Goal: Transaction & Acquisition: Purchase product/service

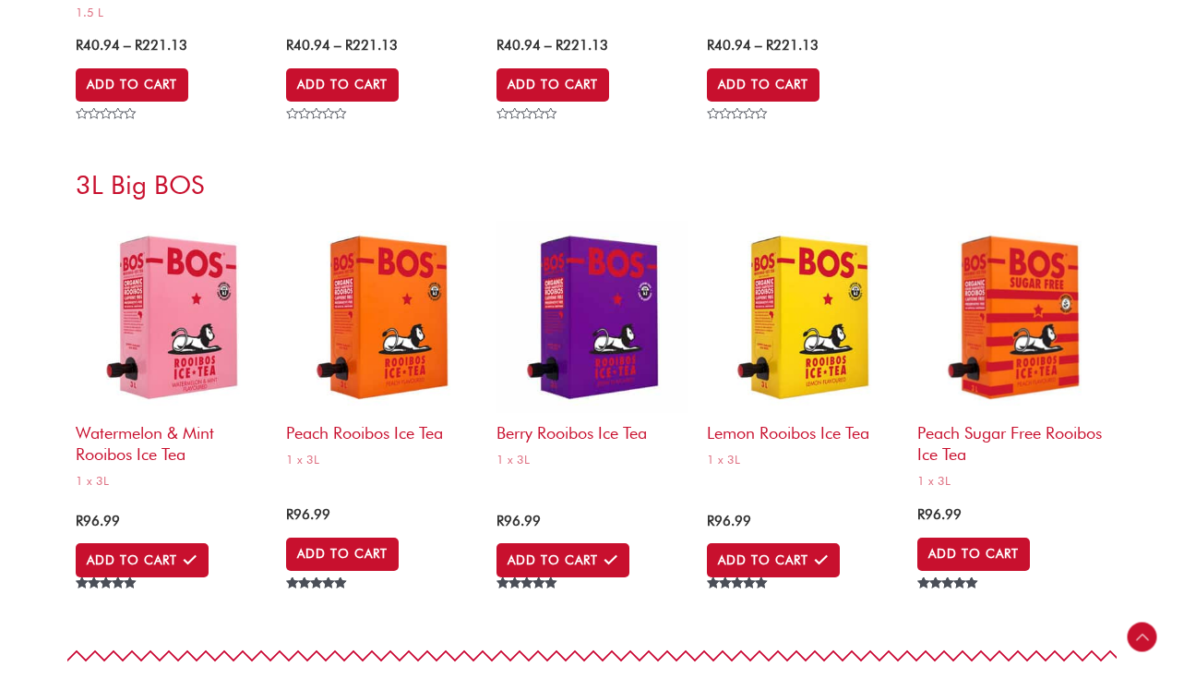
scroll to position [7618, 0]
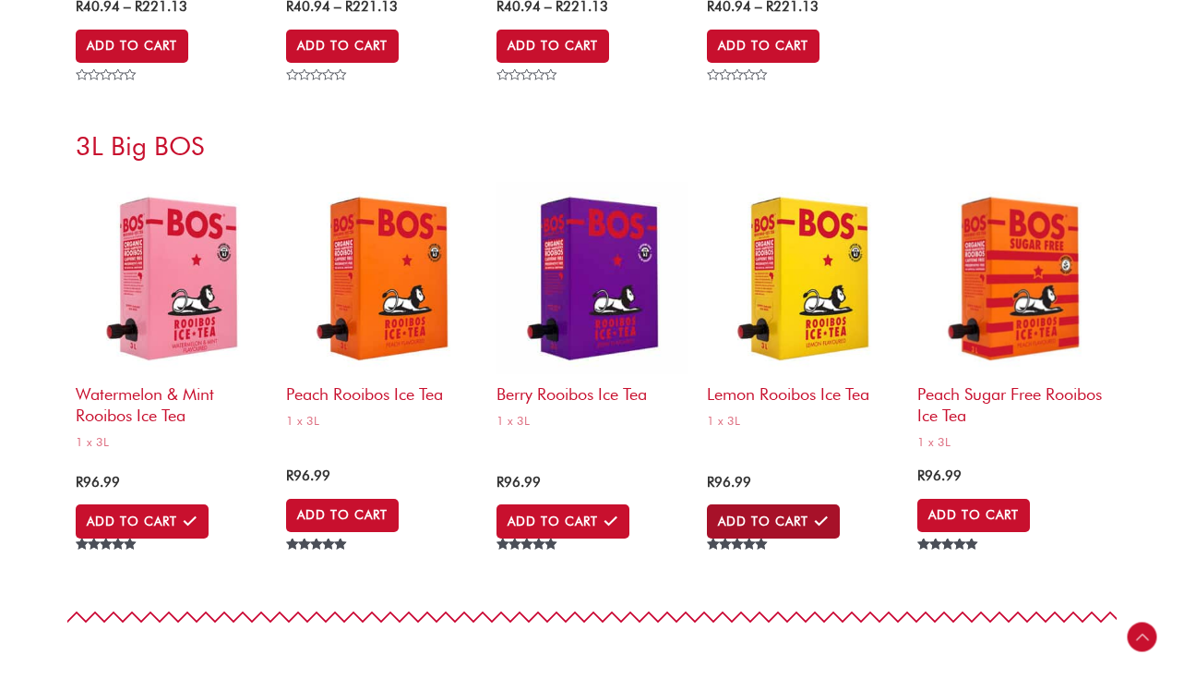
click at [752, 527] on link "Add to Cart" at bounding box center [773, 520] width 133 height 33
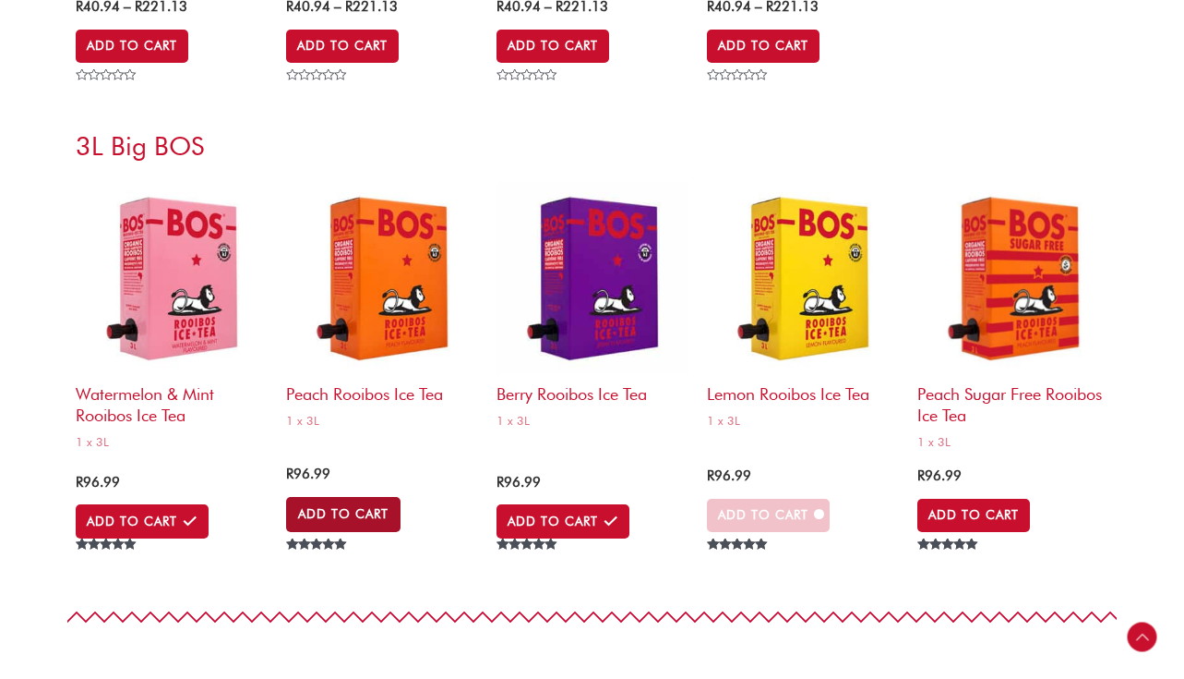
click at [337, 514] on link "Add to Cart" at bounding box center [343, 514] width 114 height 35
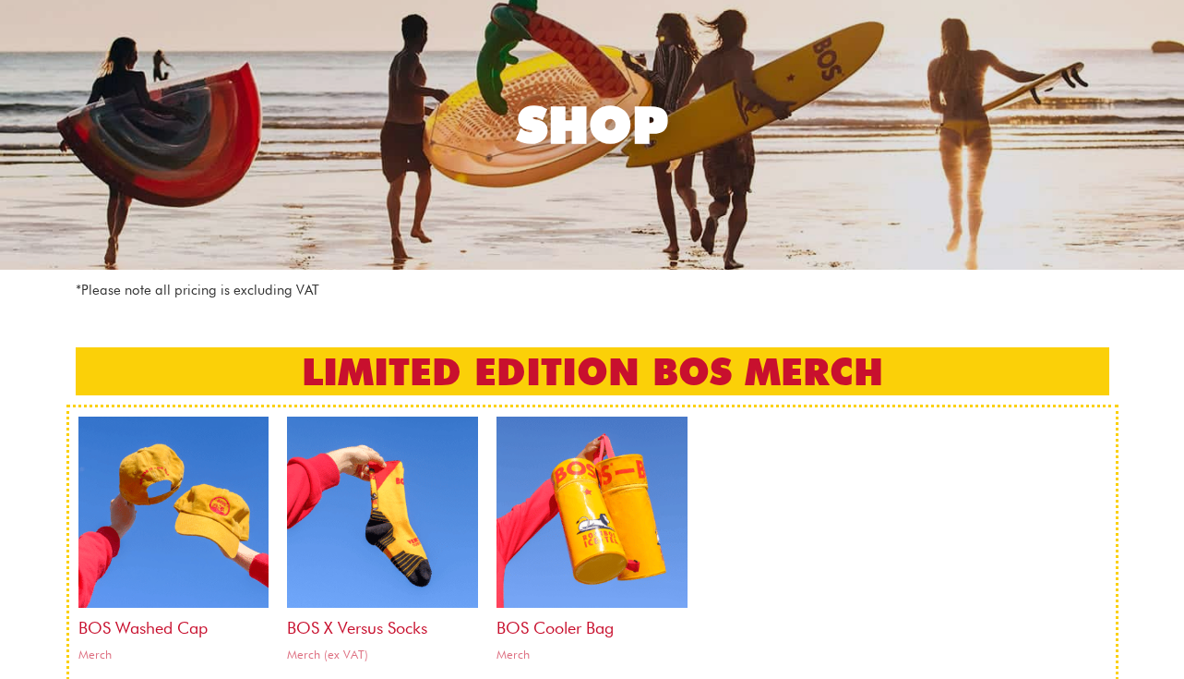
scroll to position [0, 0]
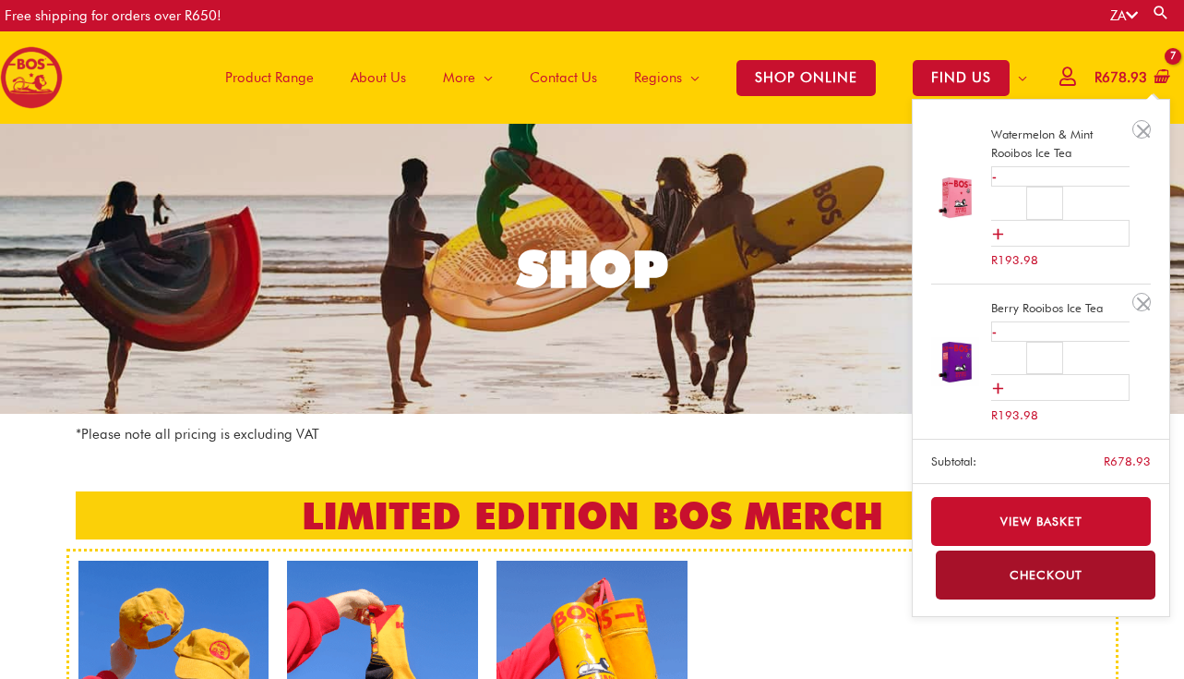
click at [1122, 77] on bdi "R 678.93" at bounding box center [1121, 77] width 53 height 17
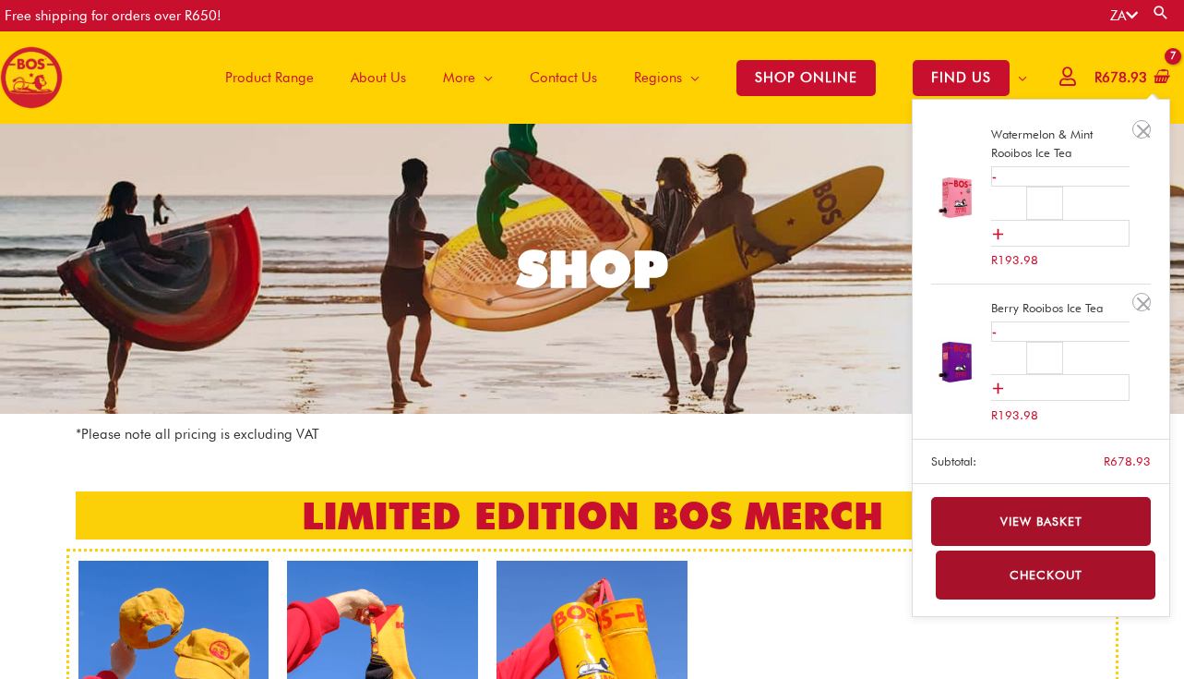
click at [1047, 529] on link "View basket" at bounding box center [1042, 521] width 221 height 49
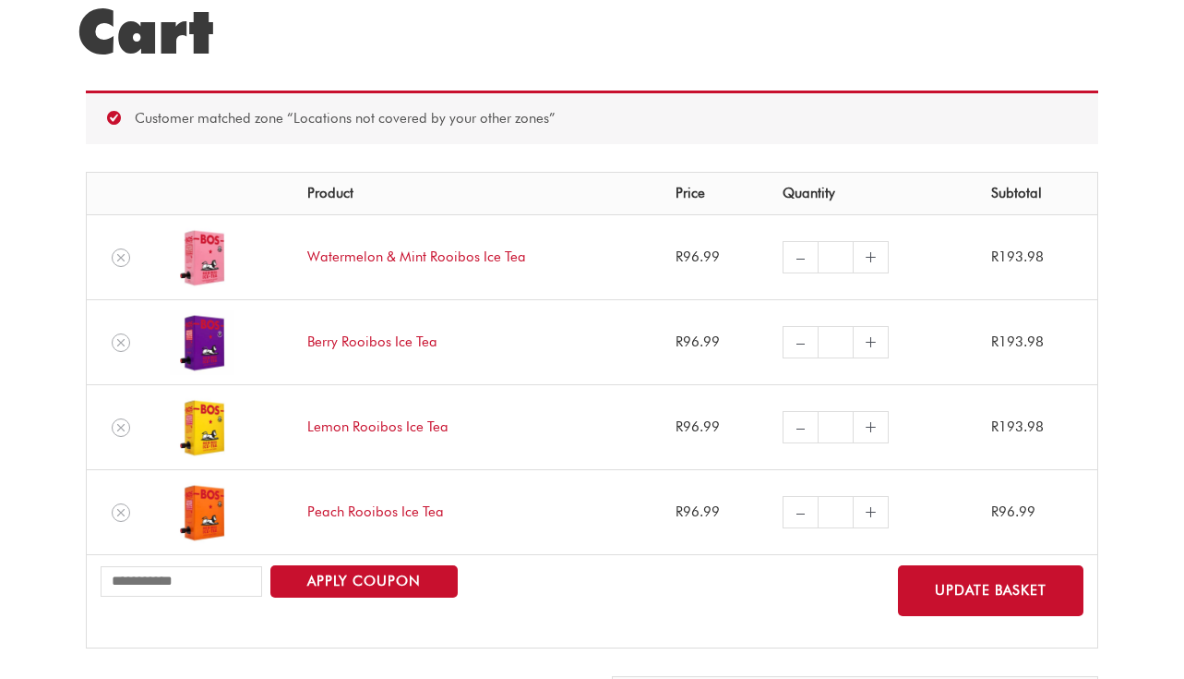
click at [797, 217] on td "– Watermelon & Mint Rooibos Ice Tea quantity * +" at bounding box center [873, 256] width 209 height 85
click at [795, 256] on link "–" at bounding box center [800, 257] width 35 height 32
click at [799, 249] on link "–" at bounding box center [800, 257] width 35 height 32
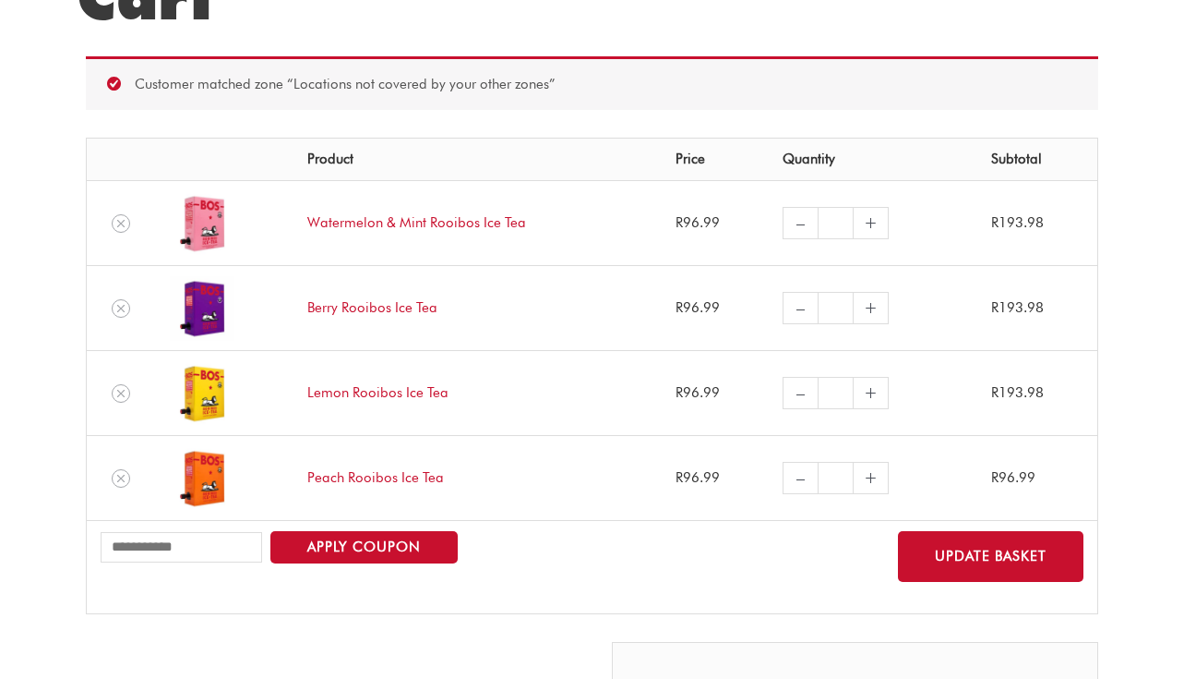
scroll to position [222, 0]
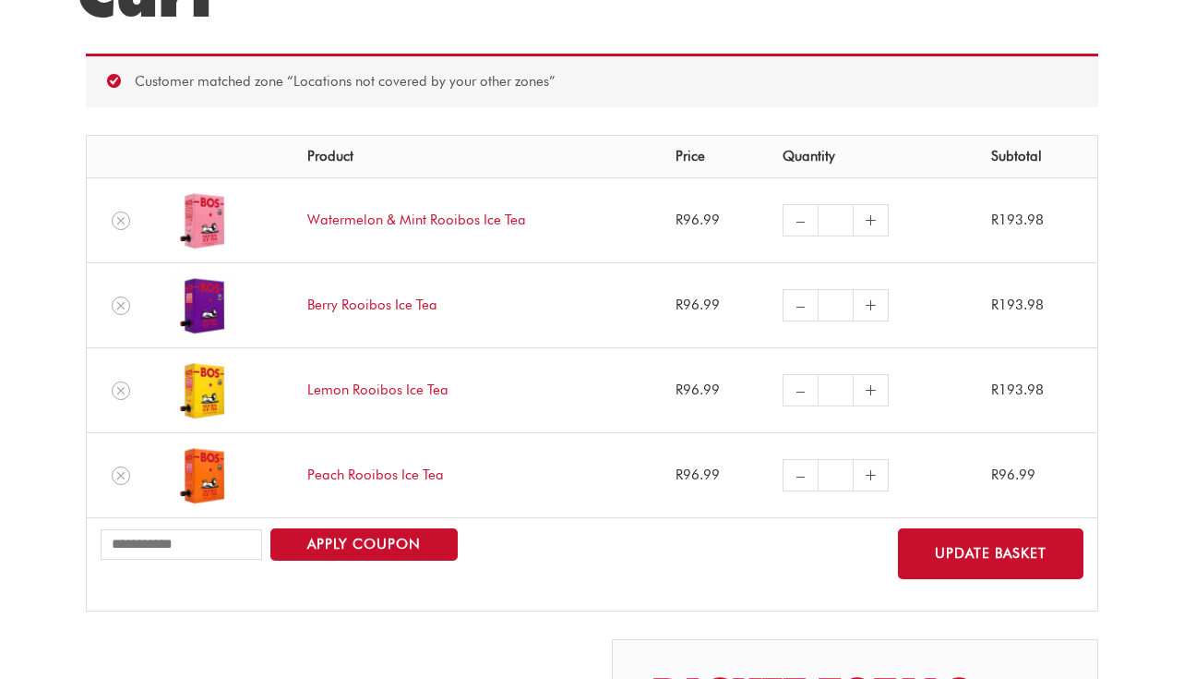
click at [794, 225] on link "–" at bounding box center [800, 220] width 35 height 32
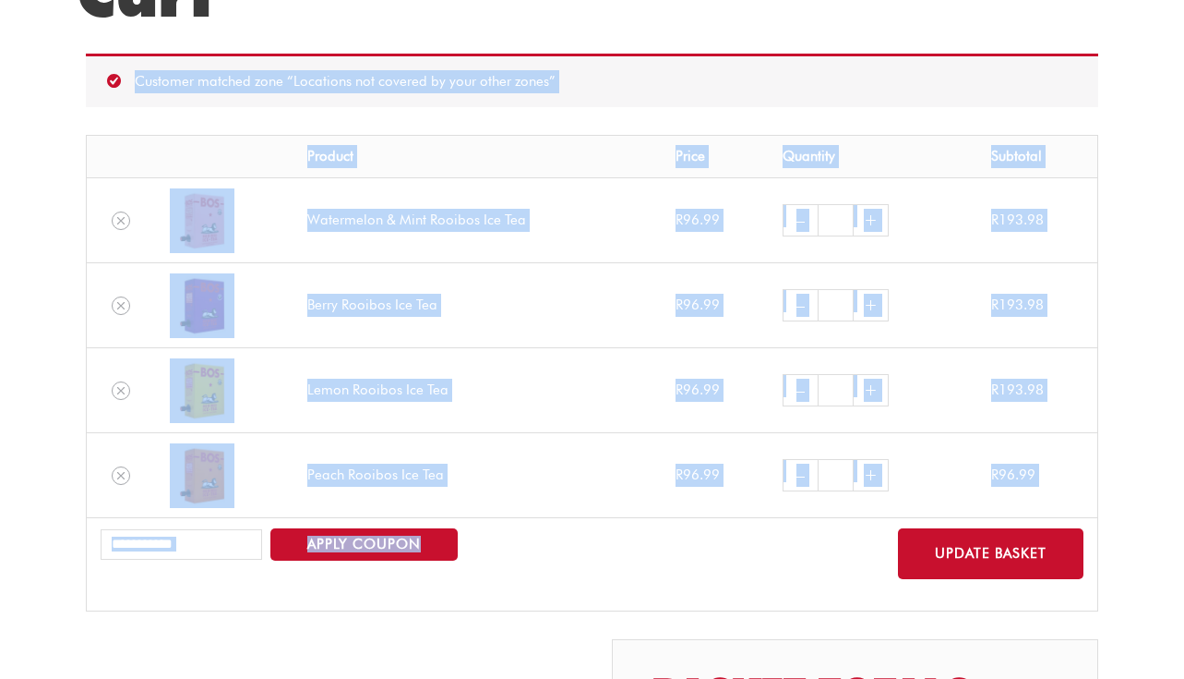
scroll to position [0, 0]
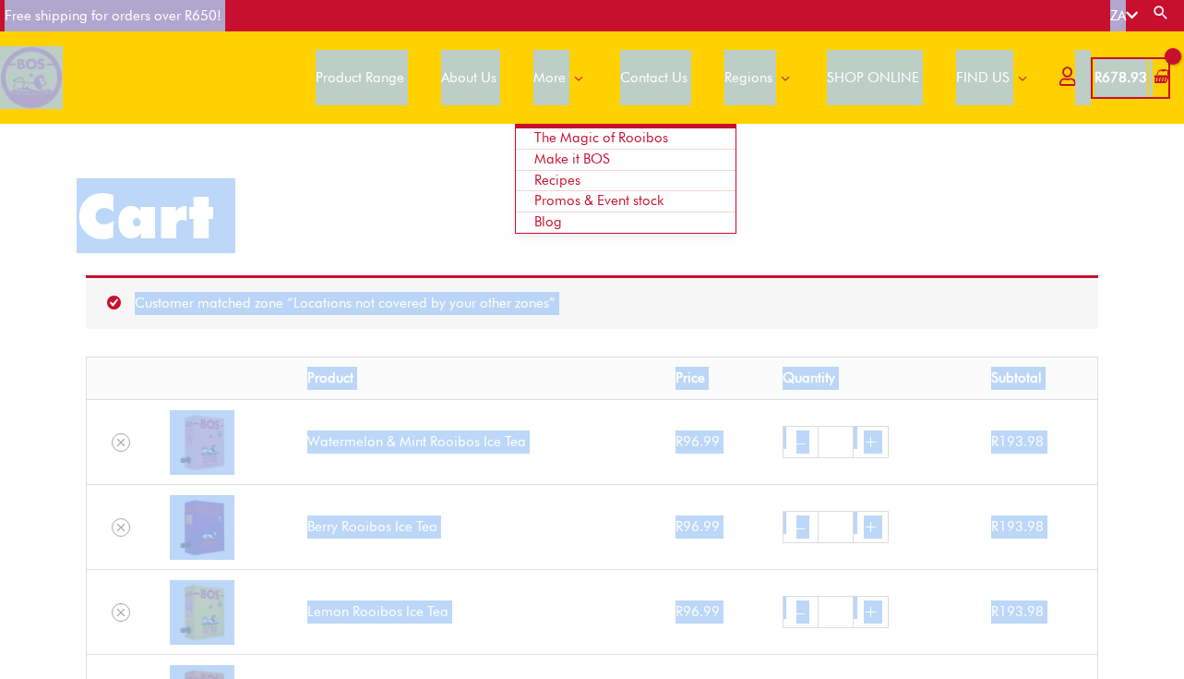
drag, startPoint x: 542, startPoint y: 573, endPoint x: 549, endPoint y: 53, distance: 520.7
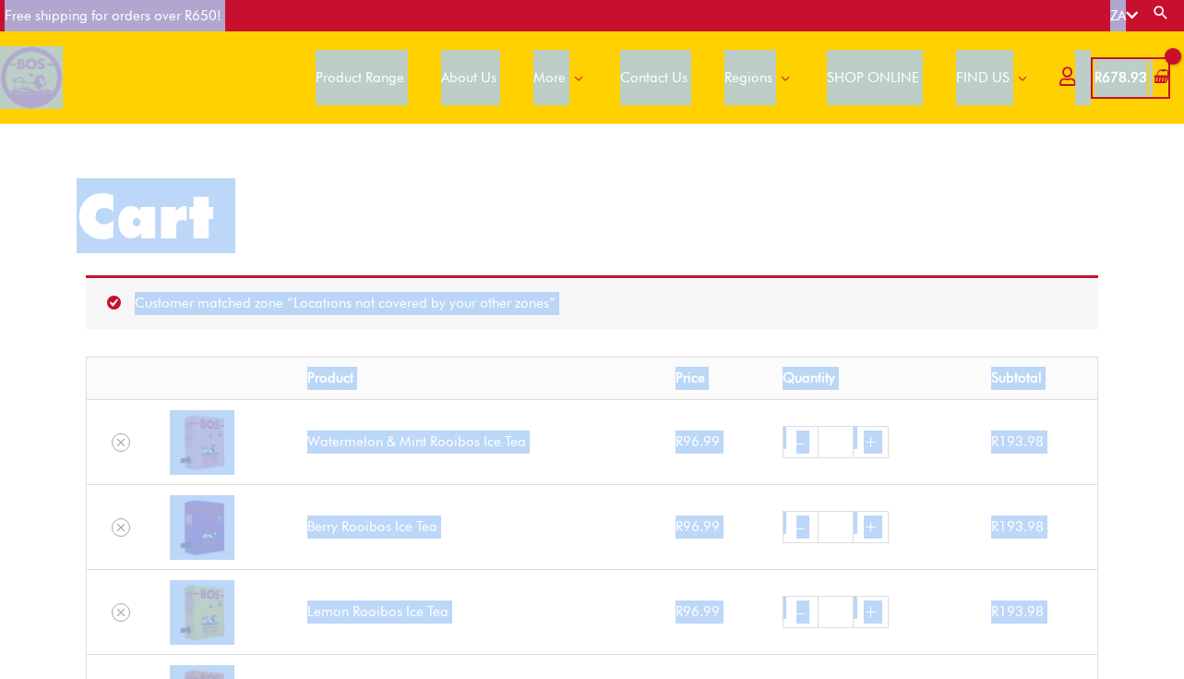
click at [524, 228] on h1 "Cart" at bounding box center [592, 216] width 1031 height 74
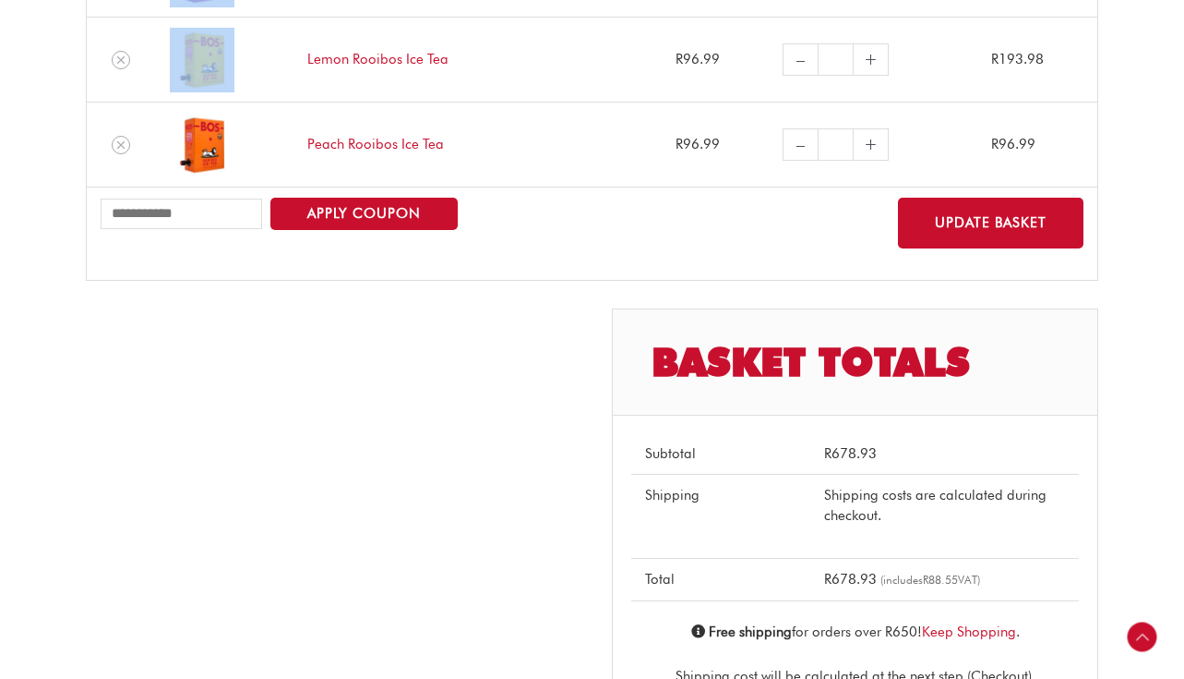
scroll to position [427, 0]
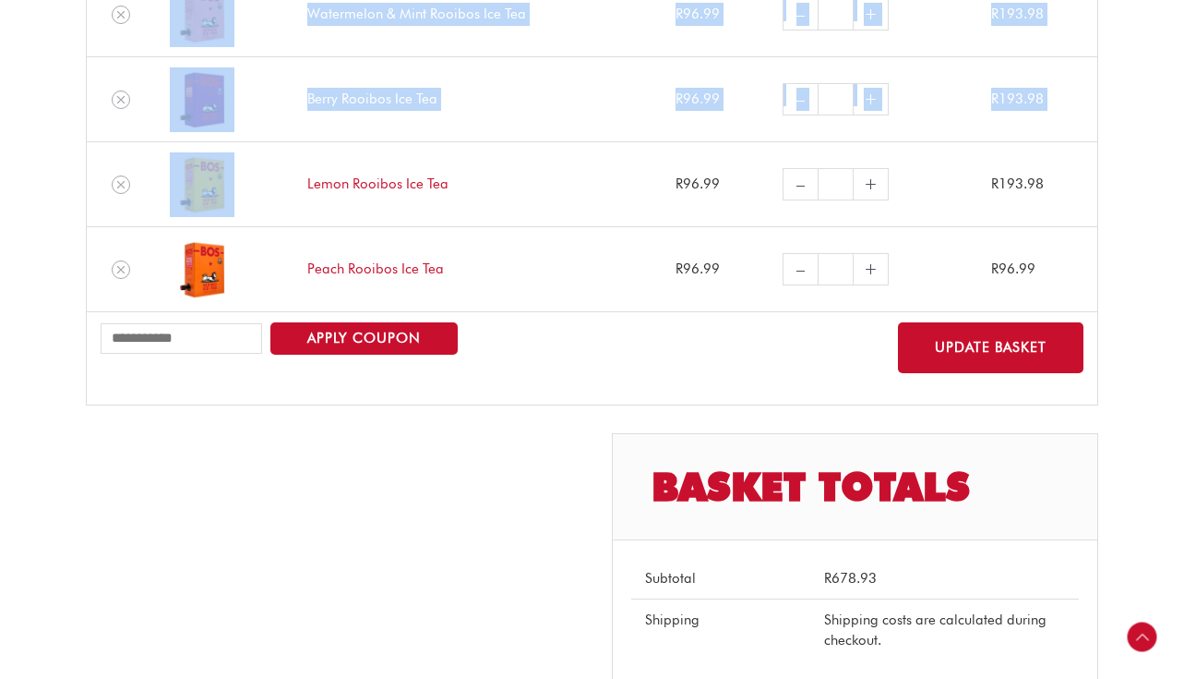
drag, startPoint x: 508, startPoint y: 239, endPoint x: 549, endPoint y: 164, distance: 85.5
click at [549, 164] on article "Cart Customer matched zone “Locations not covered by your other zones” Remove i…" at bounding box center [592, 386] width 1031 height 1268
click at [936, 344] on button "Update basket" at bounding box center [991, 347] width 186 height 51
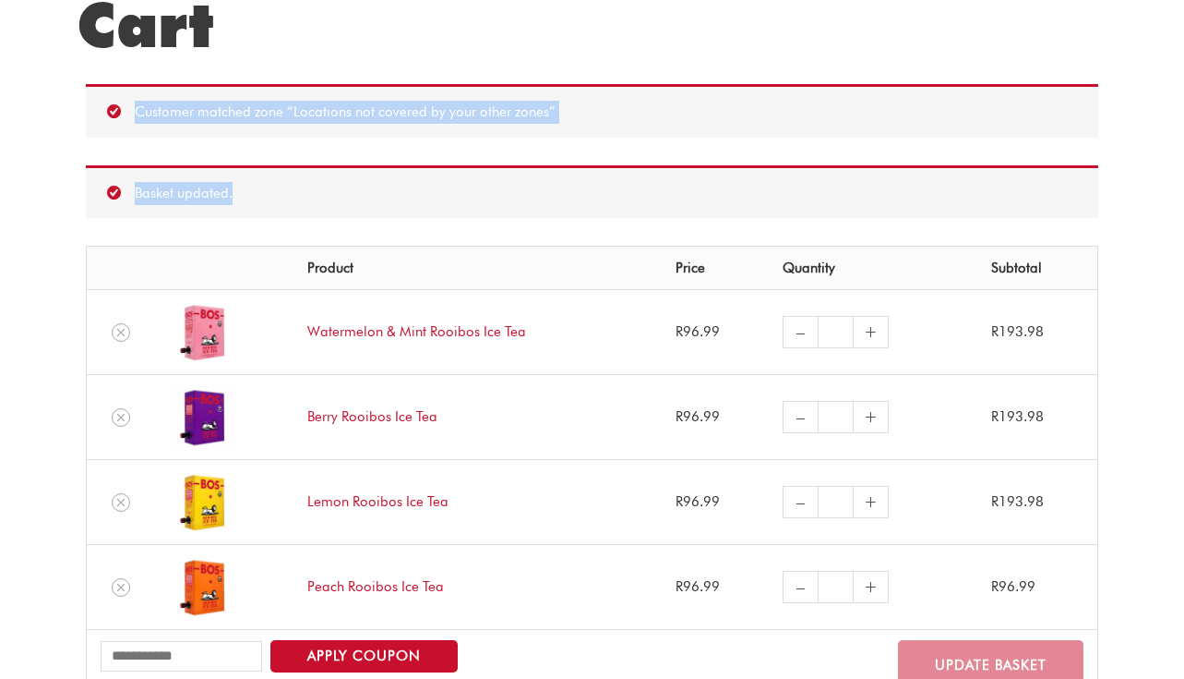
scroll to position [183, 0]
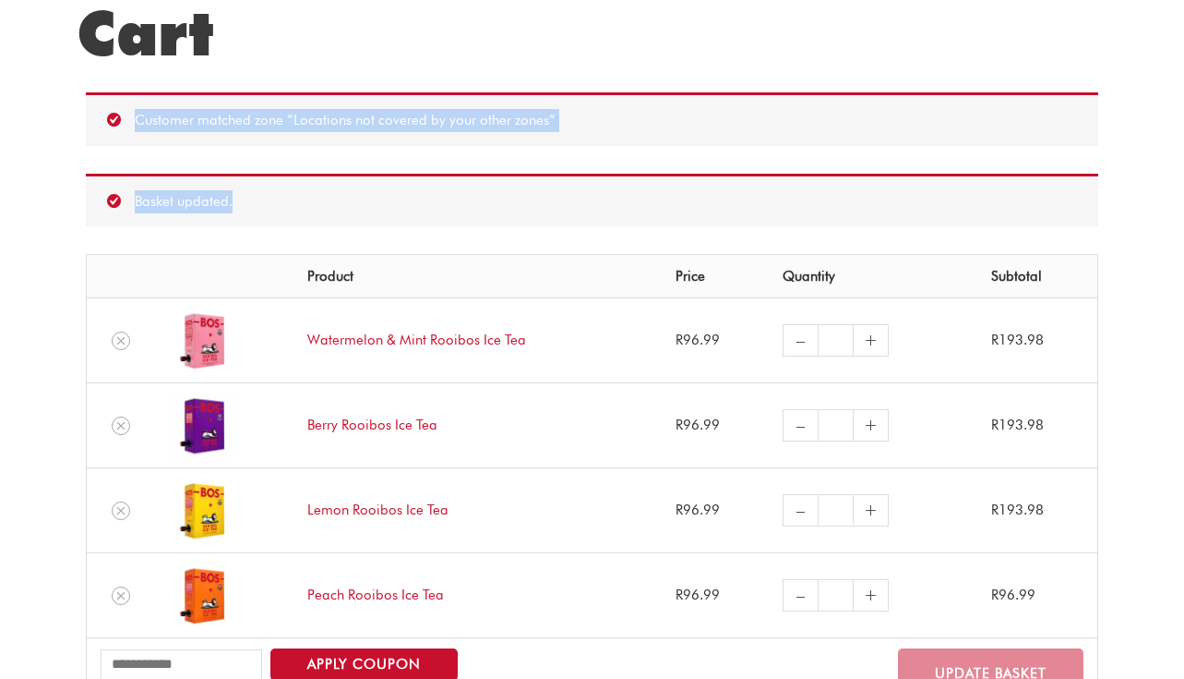
click at [351, 200] on div "Basket updated." at bounding box center [592, 201] width 1013 height 54
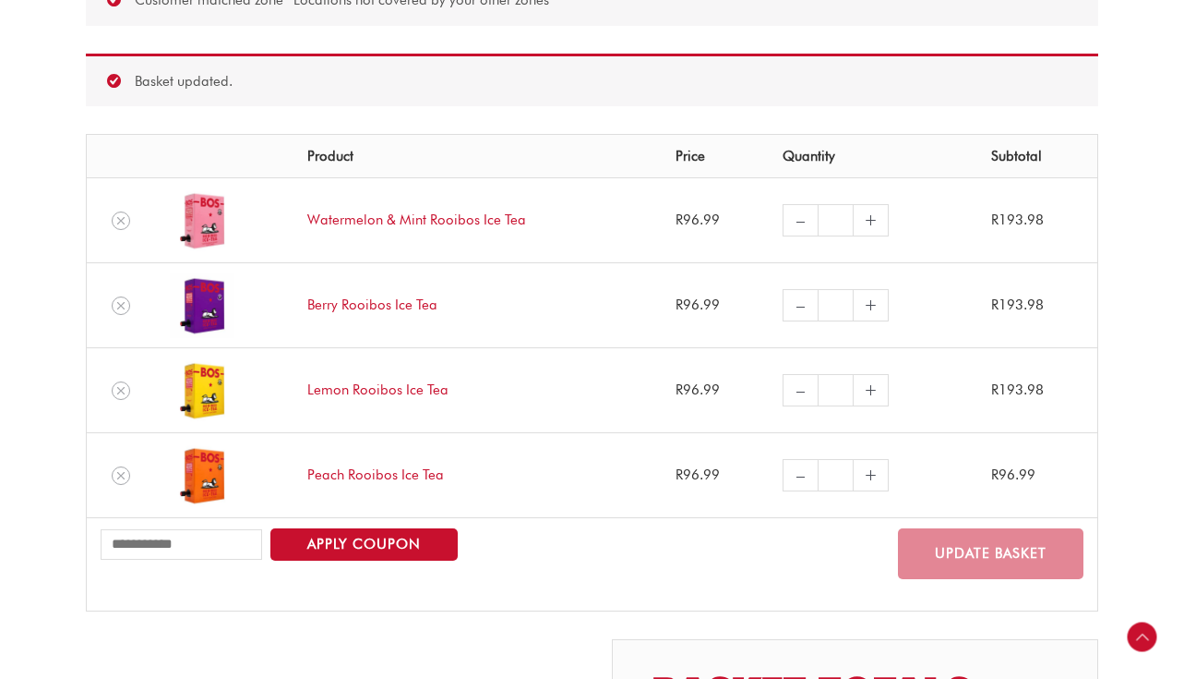
scroll to position [331, 0]
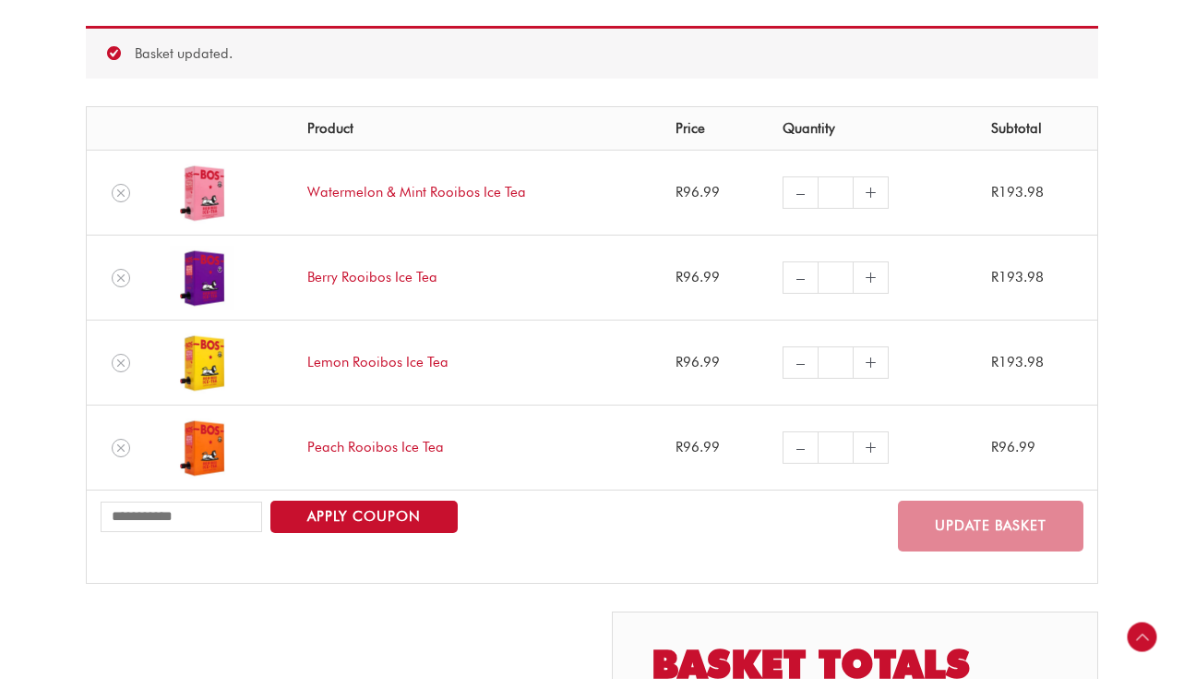
click at [796, 187] on link "–" at bounding box center [800, 192] width 35 height 32
click at [790, 277] on link "–" at bounding box center [800, 277] width 35 height 32
click at [788, 366] on link "–" at bounding box center [800, 362] width 35 height 32
click at [785, 449] on link "–" at bounding box center [800, 447] width 35 height 32
click at [124, 448] on icon "Remove Peach Rooibos Ice Tea from cart" at bounding box center [120, 447] width 13 height 13
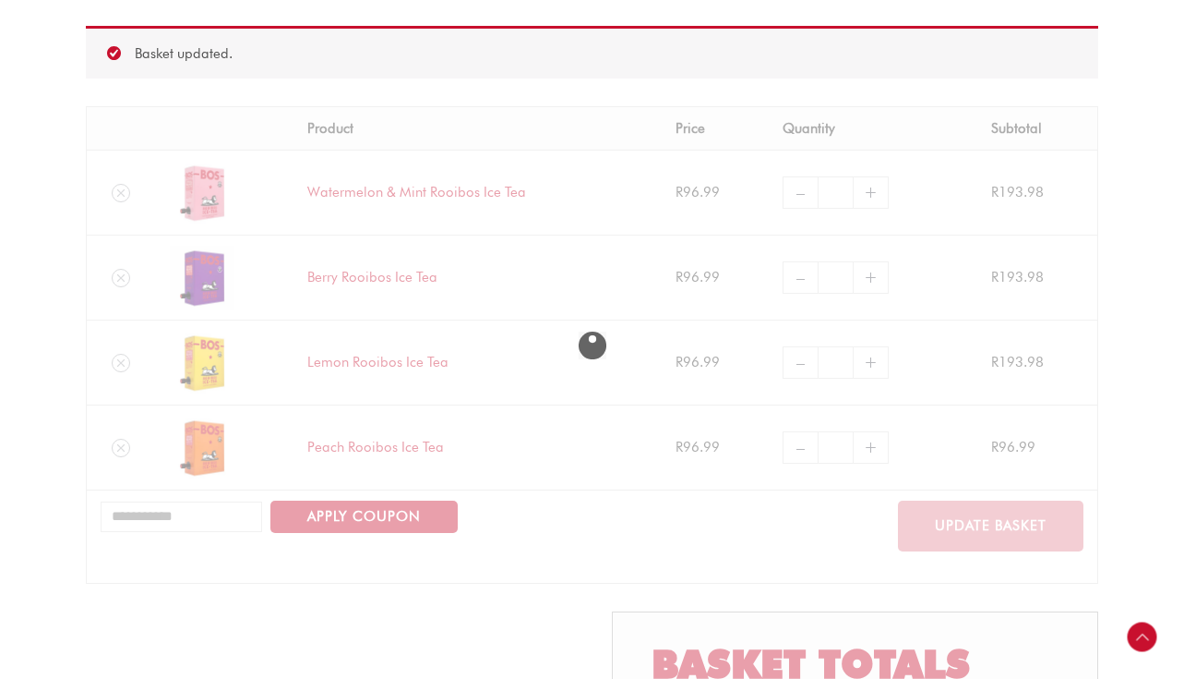
click at [122, 368] on div at bounding box center [592, 344] width 1013 height 477
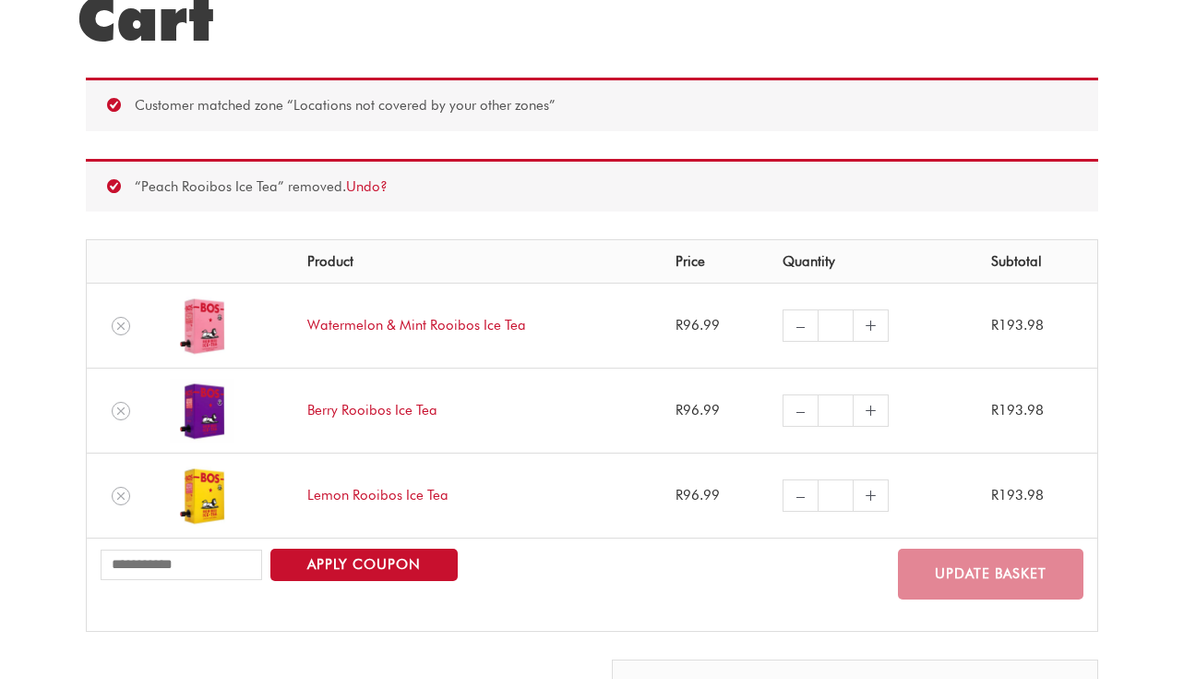
scroll to position [183, 0]
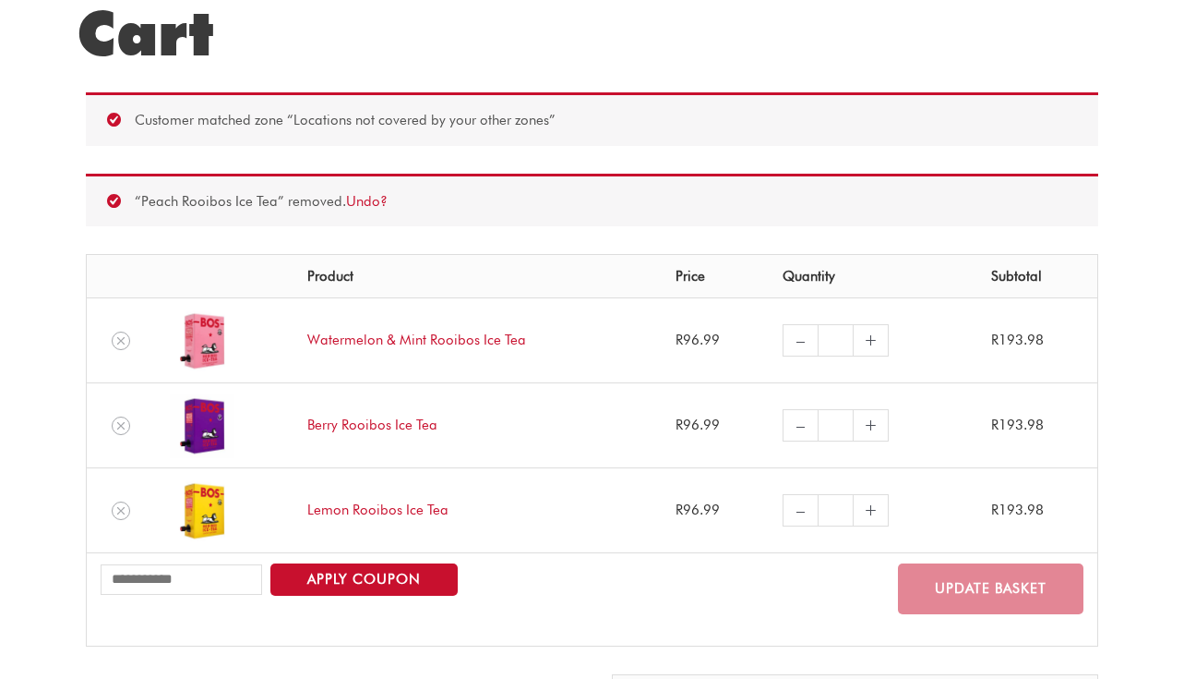
click at [123, 197] on div "“Peach Rooibos Ice Tea” removed. Undo?" at bounding box center [592, 201] width 1013 height 54
click at [123, 339] on icon "Remove Watermelon & Mint Rooibos Ice Tea from cart" at bounding box center [120, 340] width 7 height 7
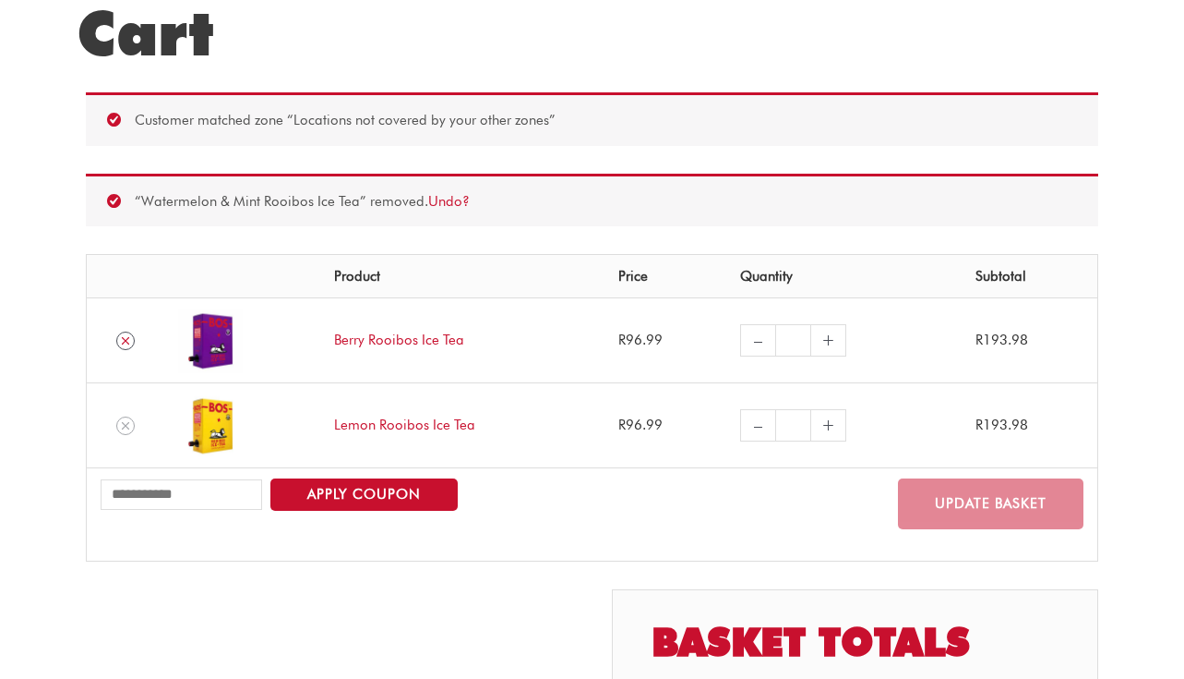
click at [126, 340] on icon "Remove Berry Rooibos Ice Tea from cart" at bounding box center [125, 340] width 7 height 7
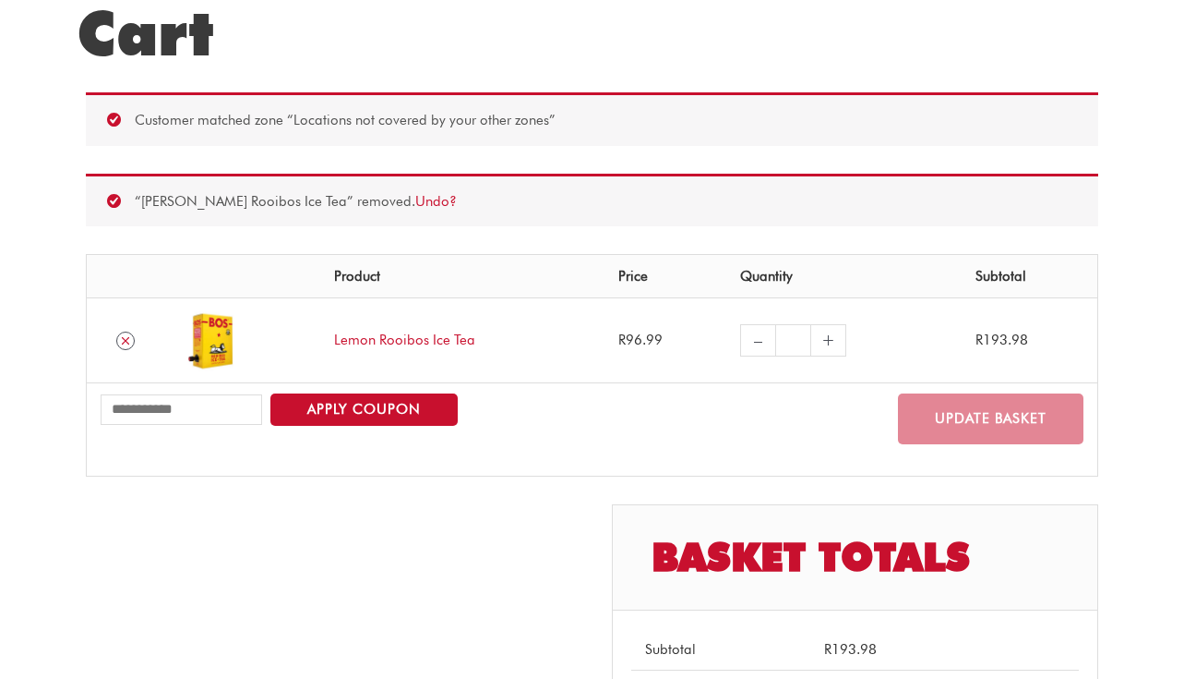
click at [126, 339] on icon "Remove Lemon Rooibos Ice Tea from cart" at bounding box center [125, 340] width 7 height 7
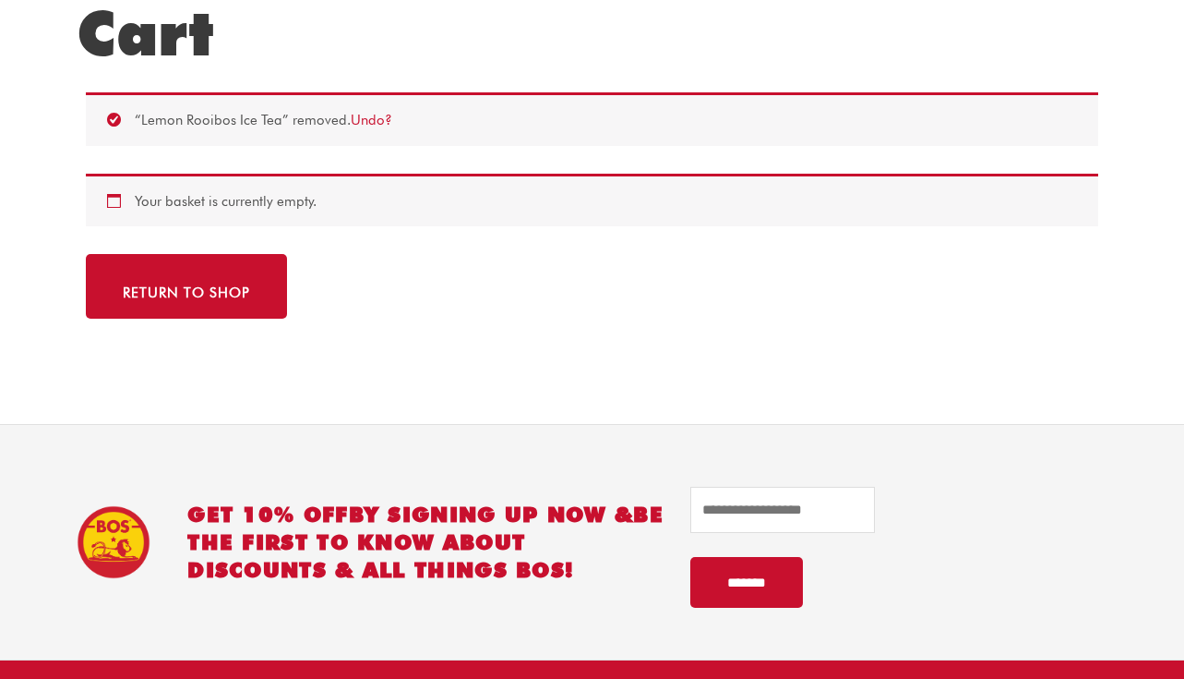
click at [133, 42] on h1 "Cart" at bounding box center [592, 33] width 1031 height 74
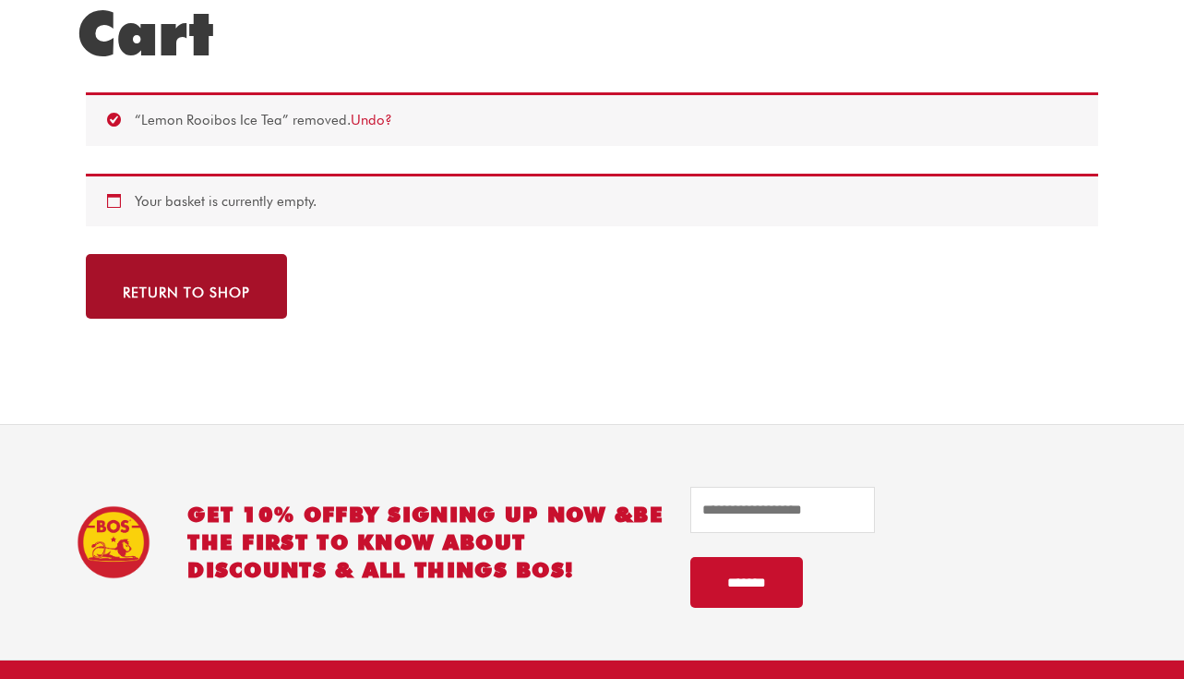
click at [174, 297] on link "Return to shop" at bounding box center [186, 286] width 201 height 65
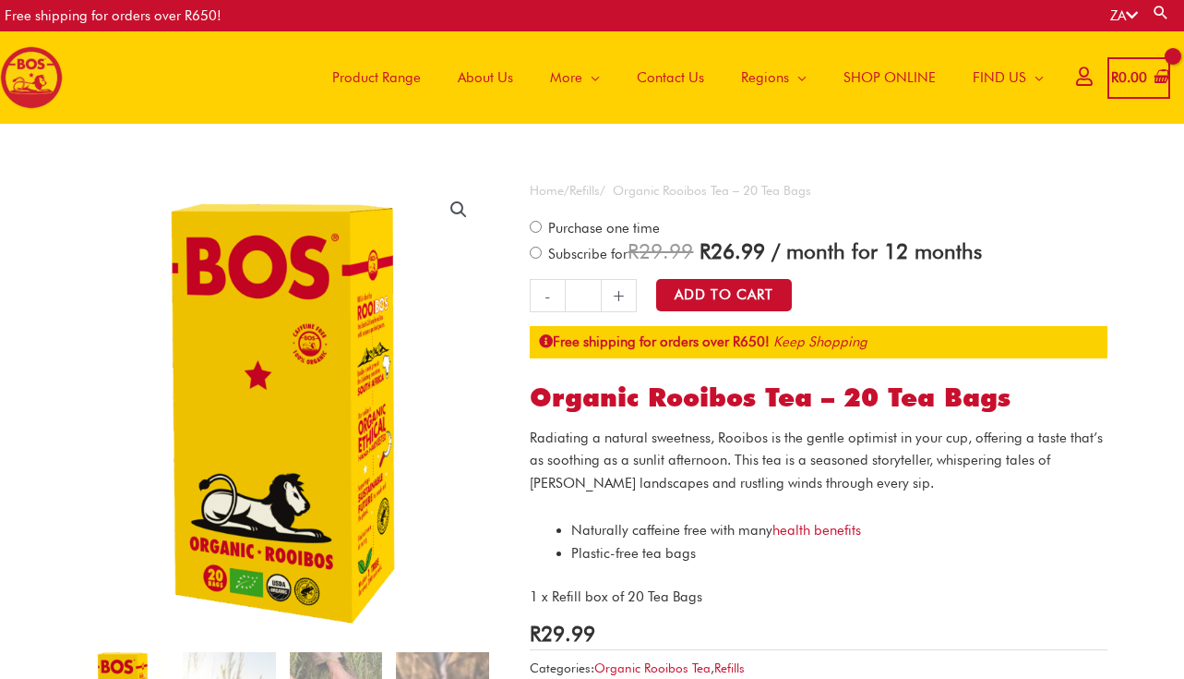
click at [860, 78] on span "SHOP ONLINE" at bounding box center [890, 77] width 92 height 55
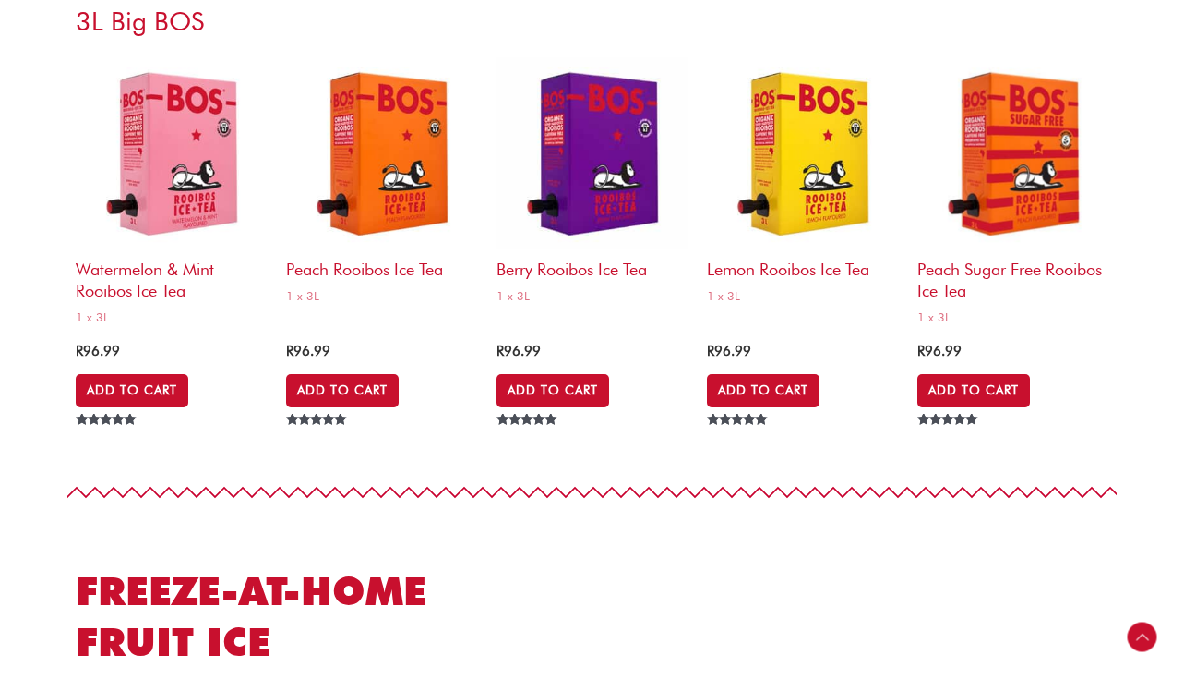
scroll to position [7653, 0]
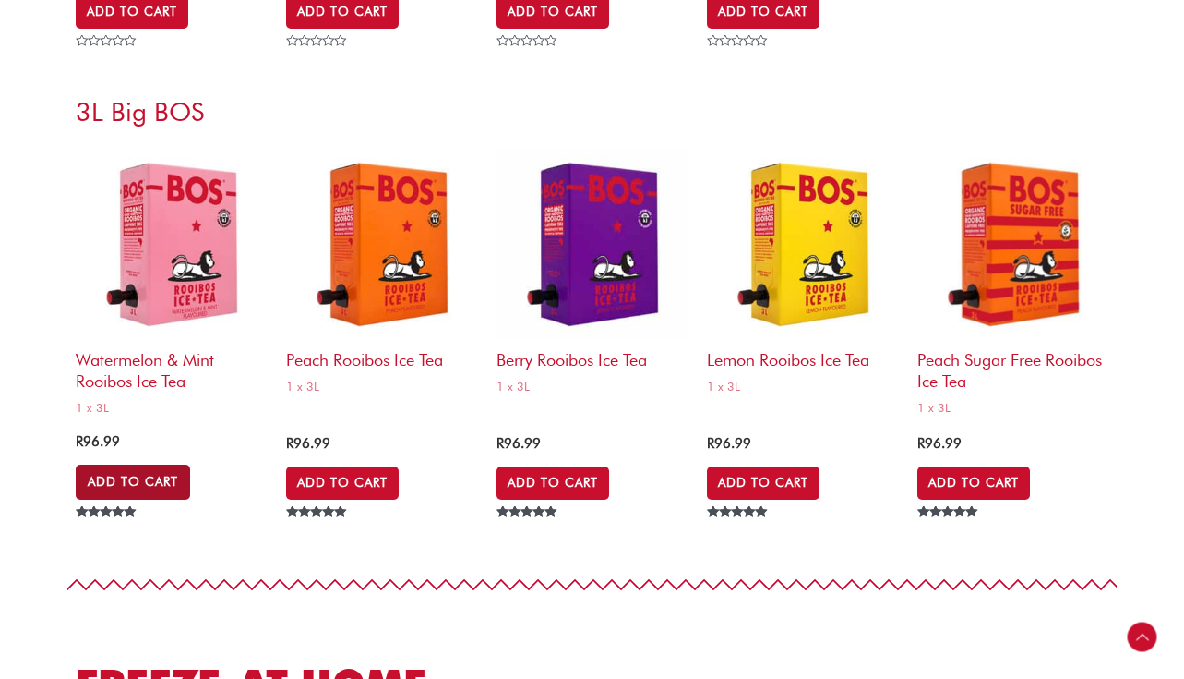
click at [123, 475] on link "Add to Cart" at bounding box center [133, 481] width 114 height 35
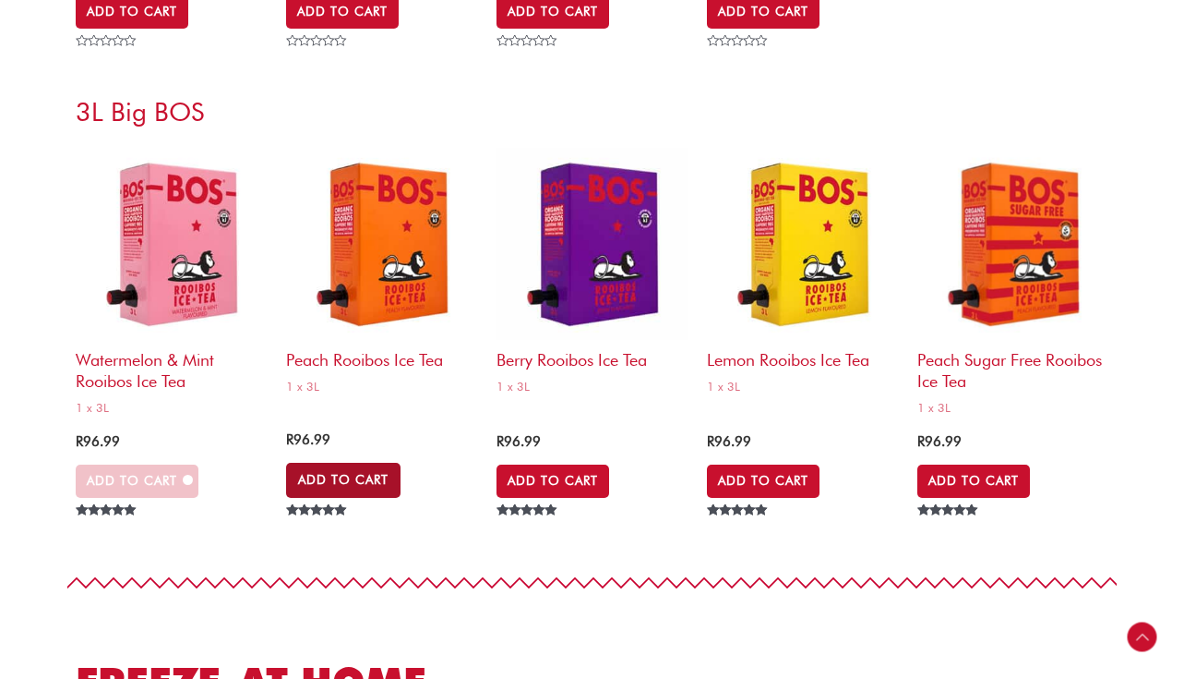
click at [346, 484] on link "Add to Cart" at bounding box center [343, 480] width 114 height 35
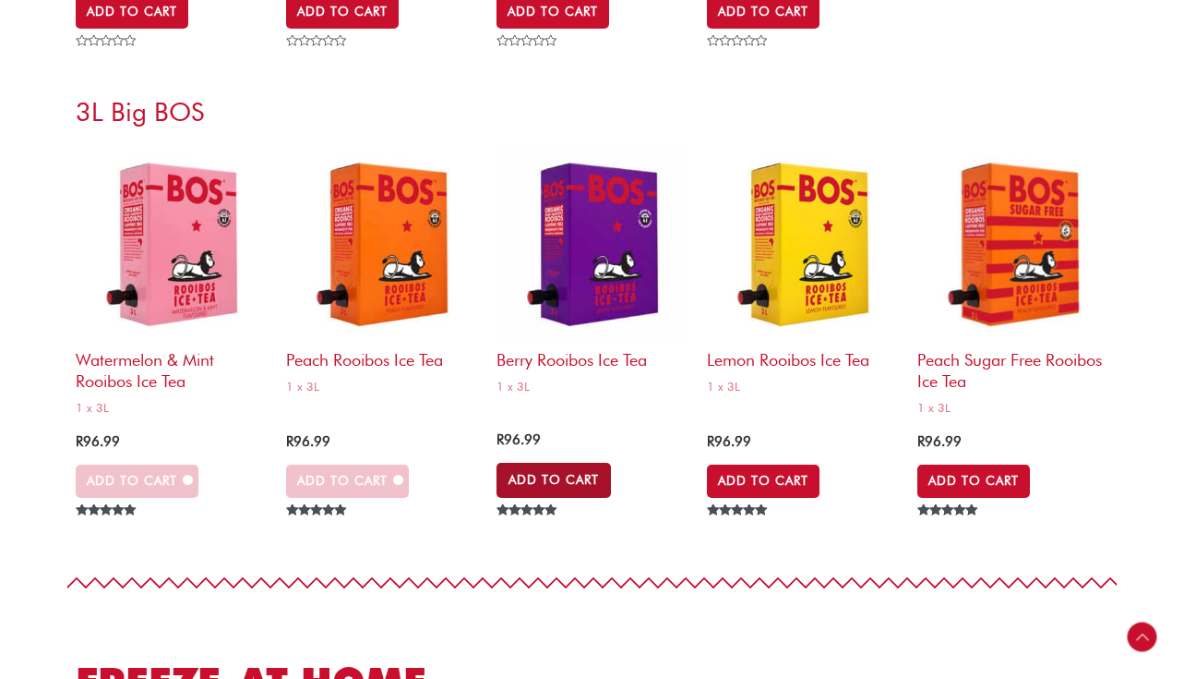
click at [556, 483] on link "Add to Cart" at bounding box center [554, 480] width 114 height 35
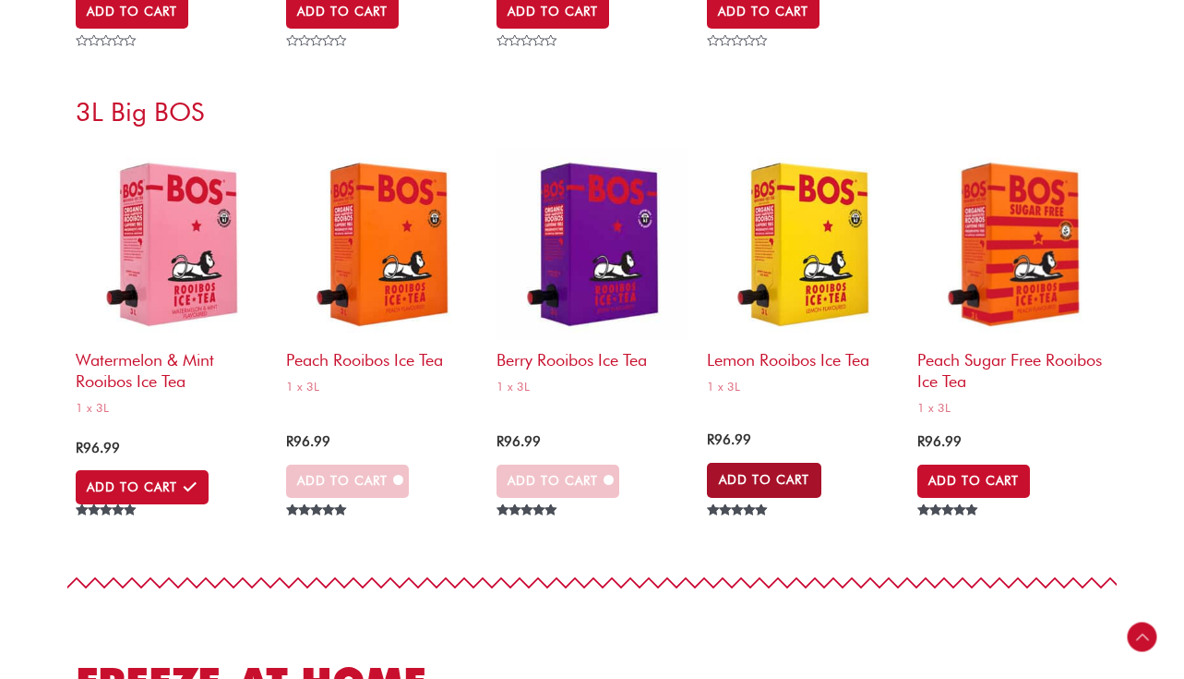
click at [770, 482] on link "Add to Cart" at bounding box center [764, 480] width 114 height 35
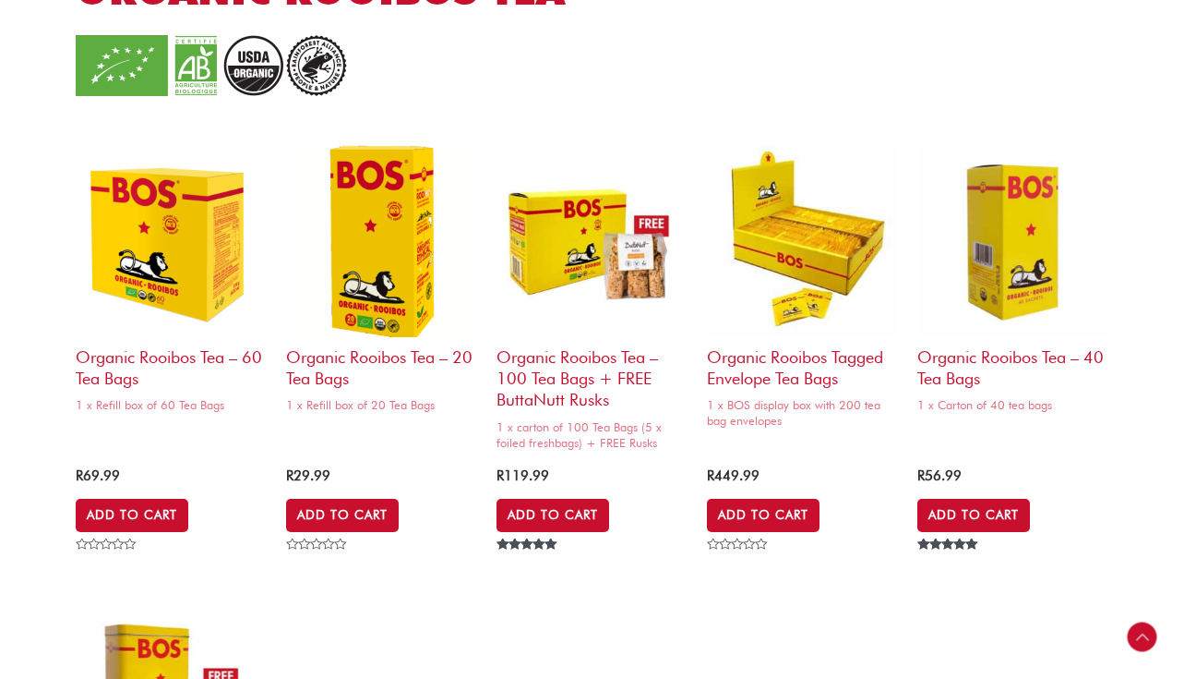
scroll to position [1700, 0]
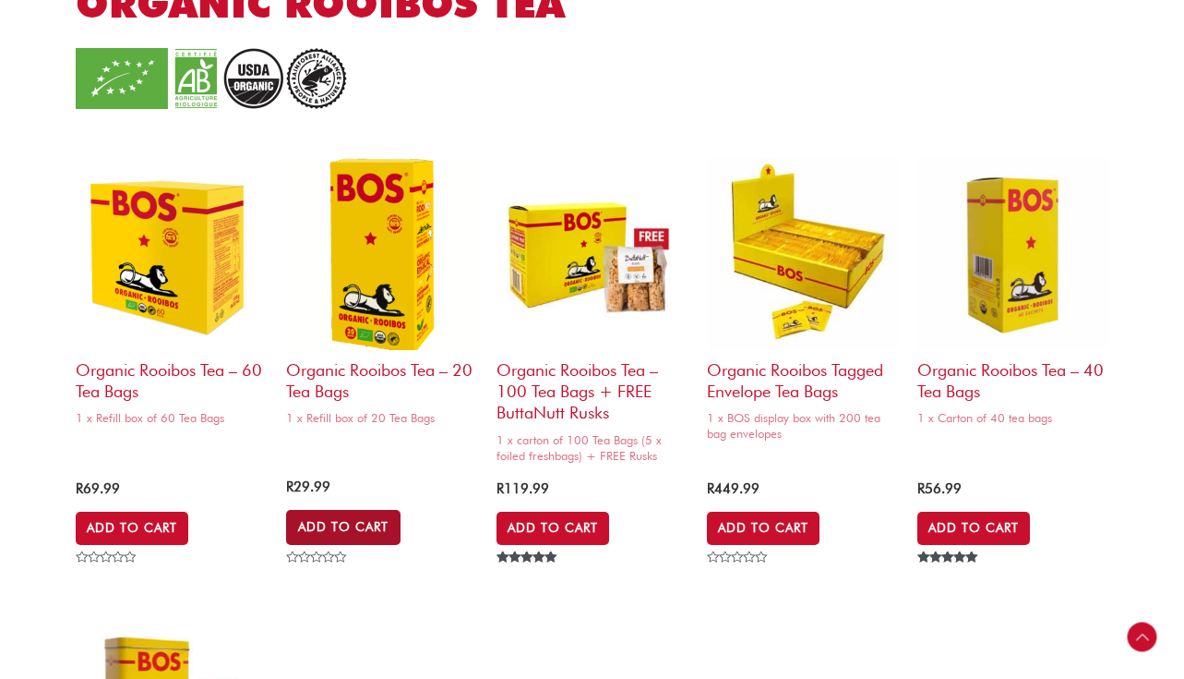
click at [343, 531] on link "Add to Cart" at bounding box center [343, 527] width 114 height 35
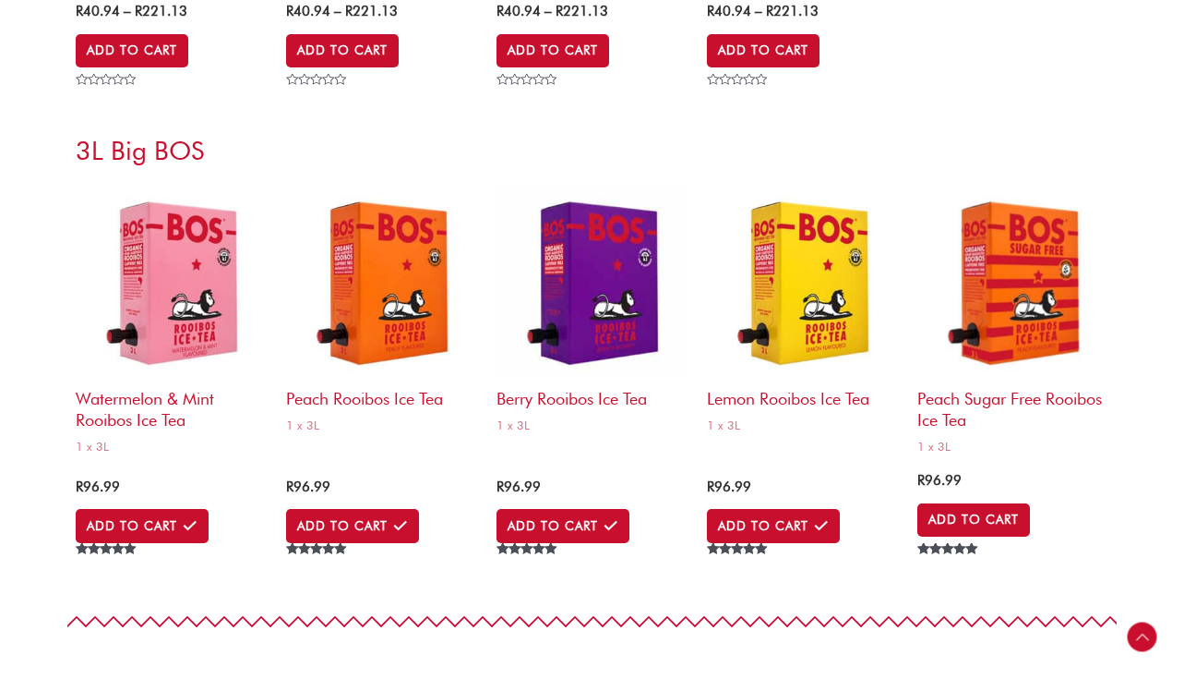
scroll to position [7616, 0]
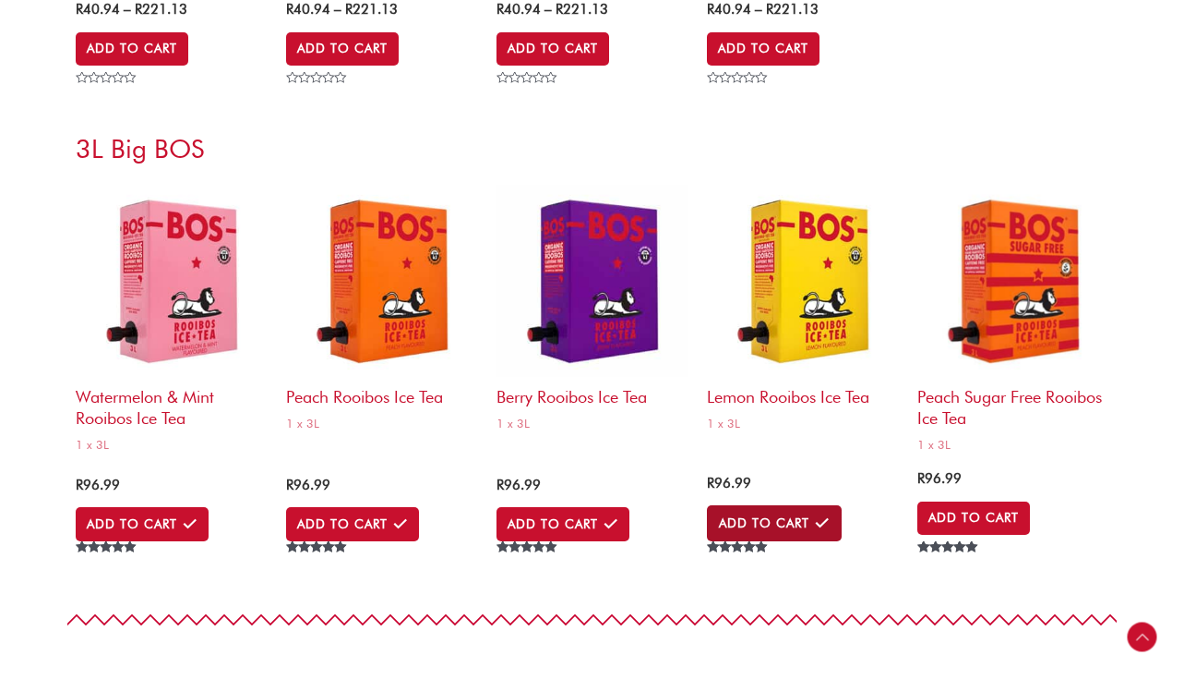
click at [774, 525] on link "Add to Cart" at bounding box center [774, 522] width 135 height 35
click at [1171, 504] on section "Watermelon & Mint Rooibos Ice Tea 1 x 3L R 96.99 Add to Cart View basket Rated …" at bounding box center [592, 371] width 1184 height 392
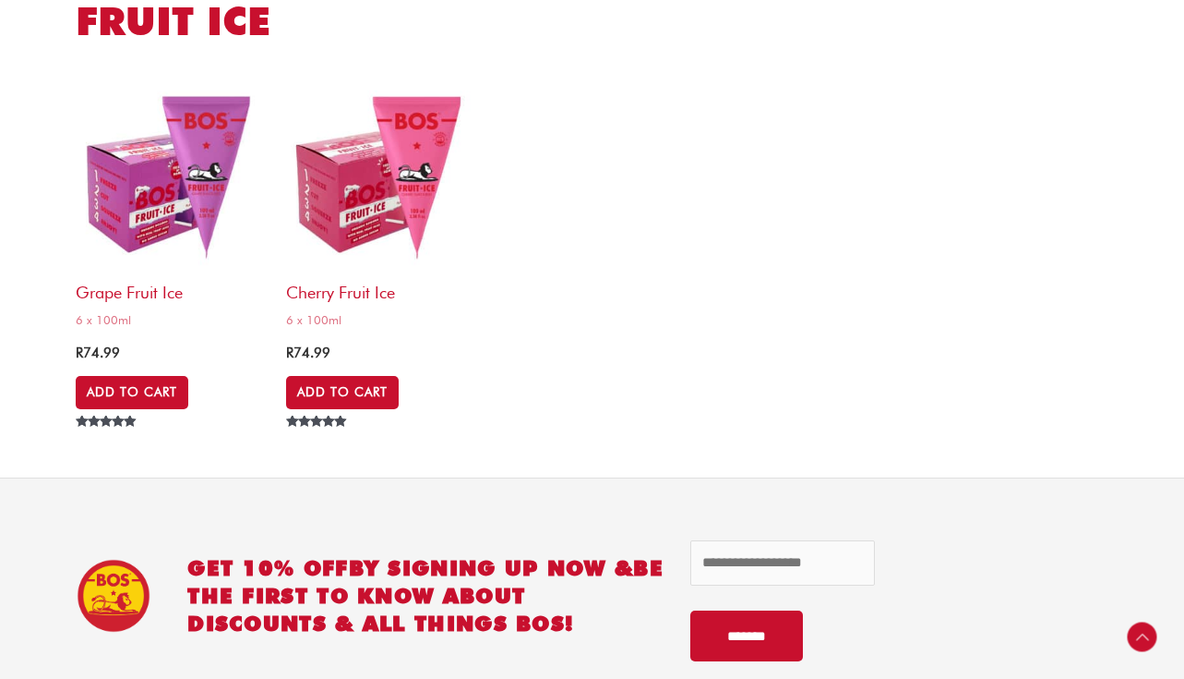
scroll to position [0, 0]
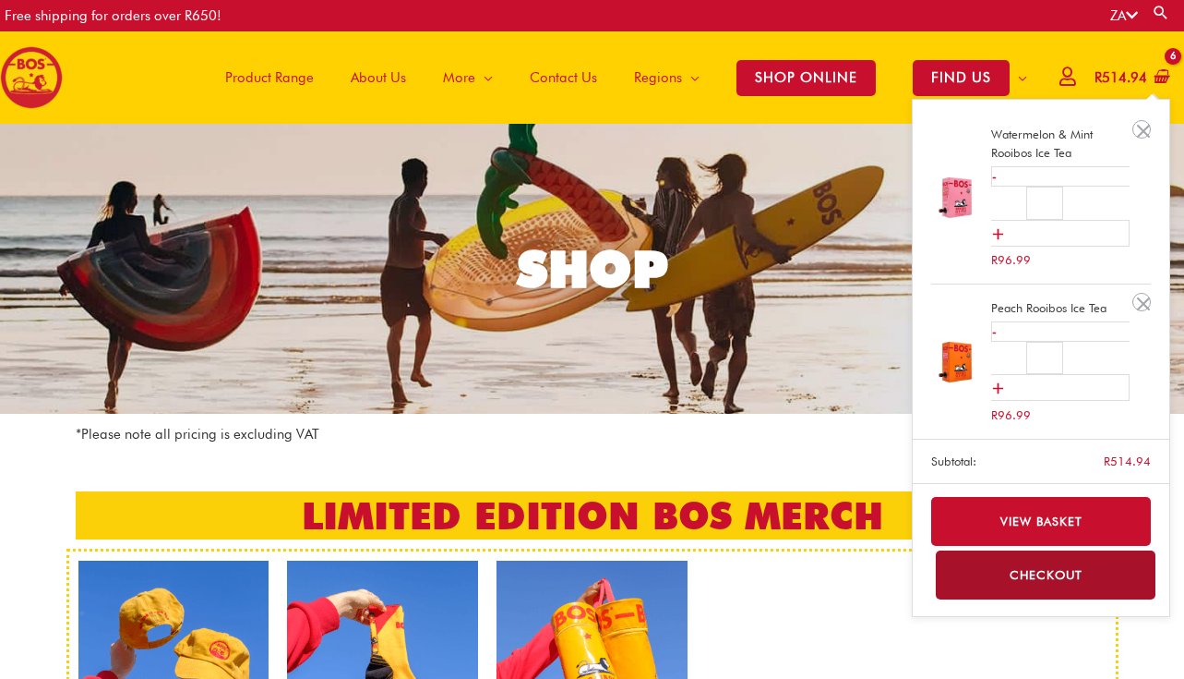
click at [1122, 77] on bdi "R 514.94" at bounding box center [1121, 77] width 53 height 17
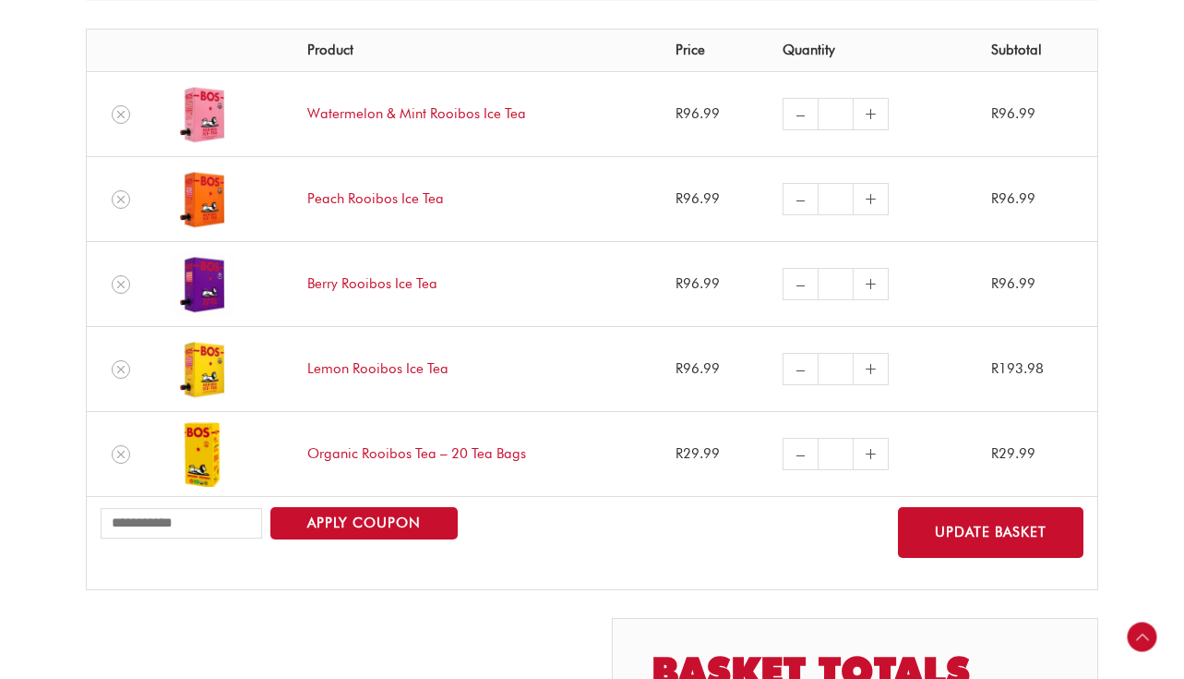
scroll to position [321, 0]
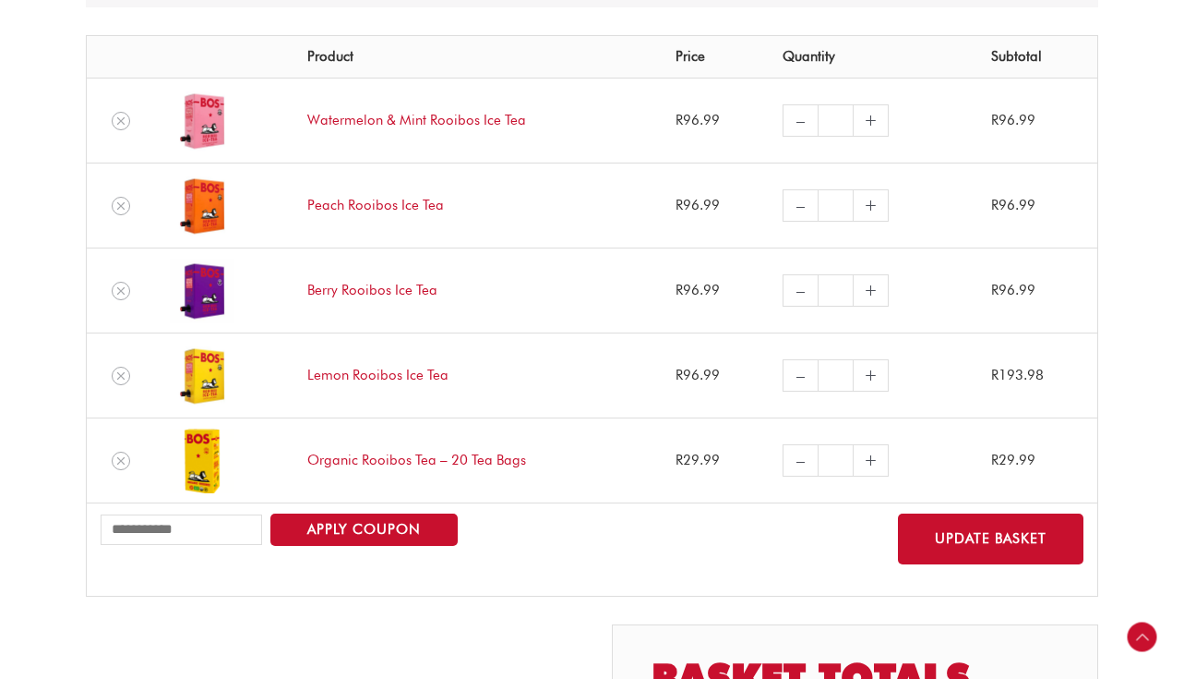
click at [788, 377] on link "–" at bounding box center [800, 375] width 35 height 32
click at [796, 374] on link "–" at bounding box center [800, 375] width 35 height 32
type button "Update basket"
click at [1076, 559] on button "Update basket" at bounding box center [991, 538] width 186 height 51
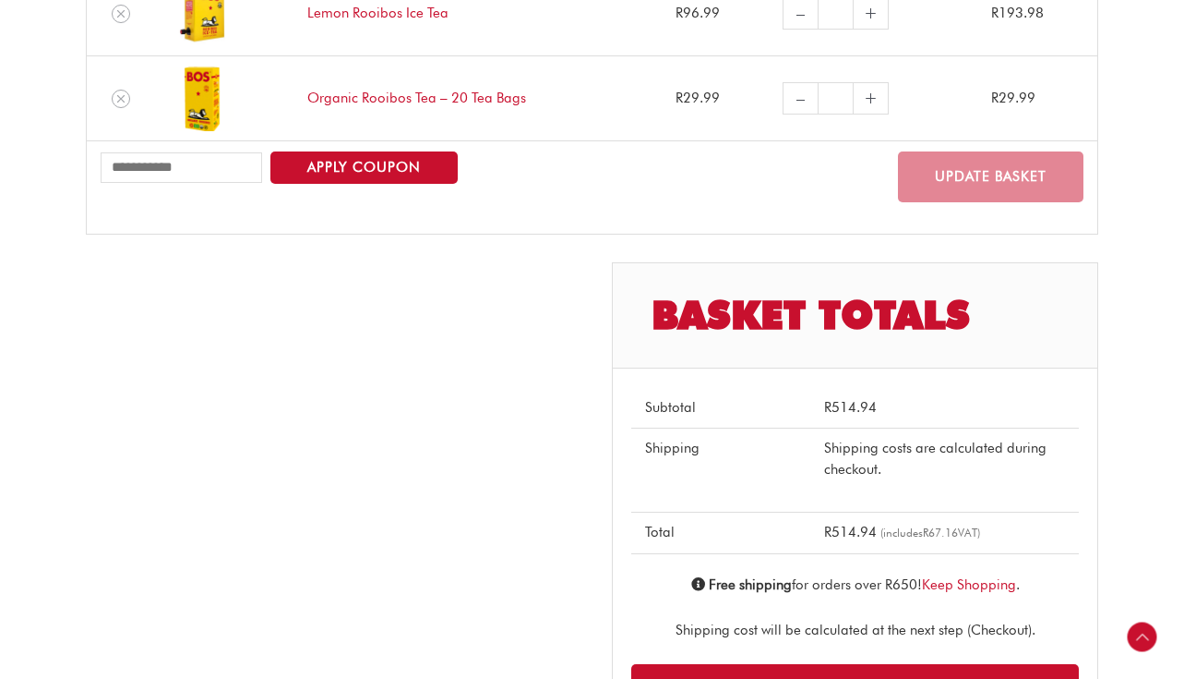
scroll to position [844, 0]
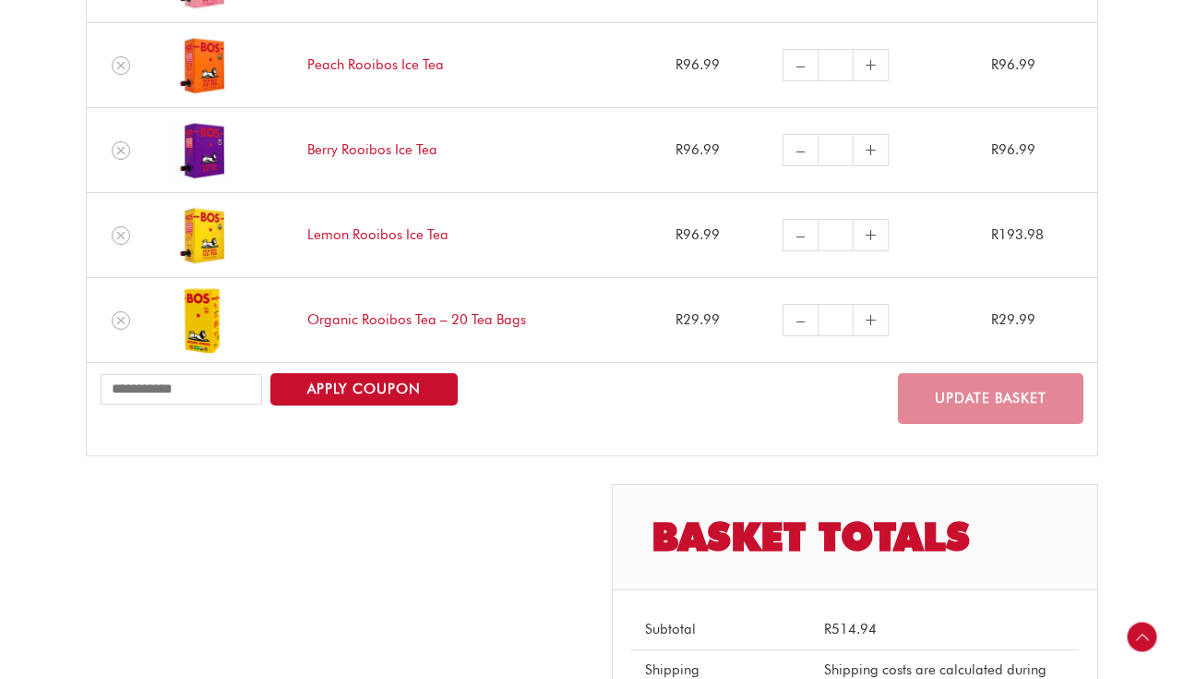
click at [881, 645] on div "Customer matched zone “Locations not covered by your other zones” Basket update…" at bounding box center [592, 387] width 1013 height 1310
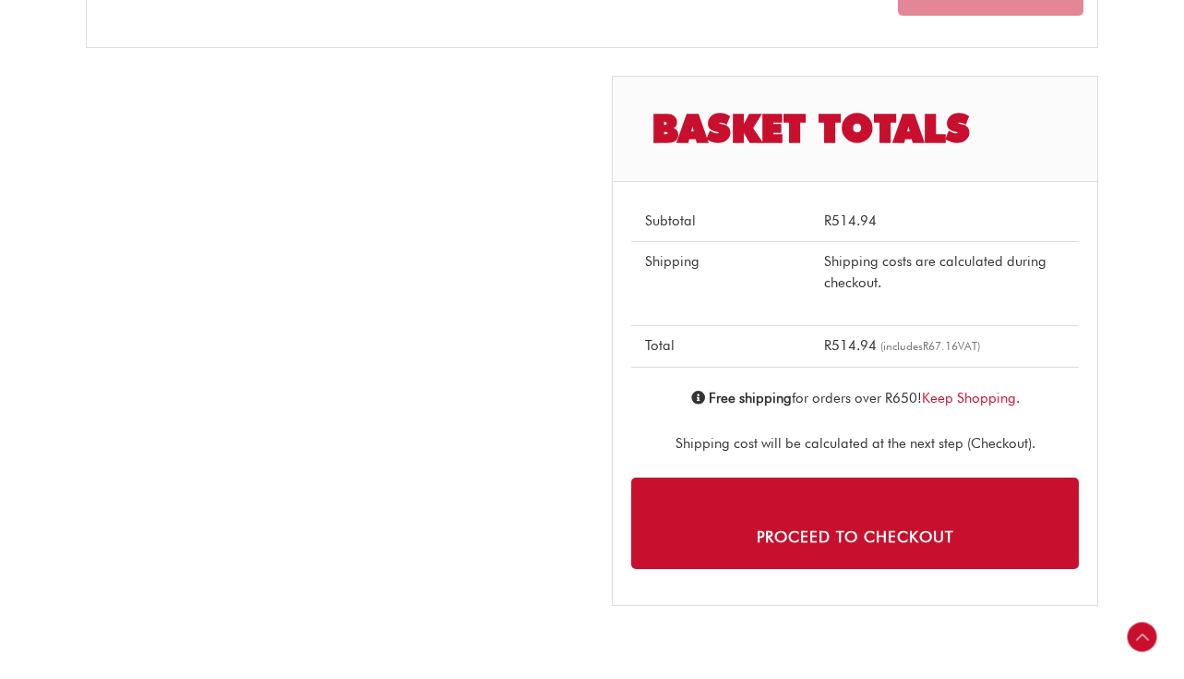
scroll to position [958, 0]
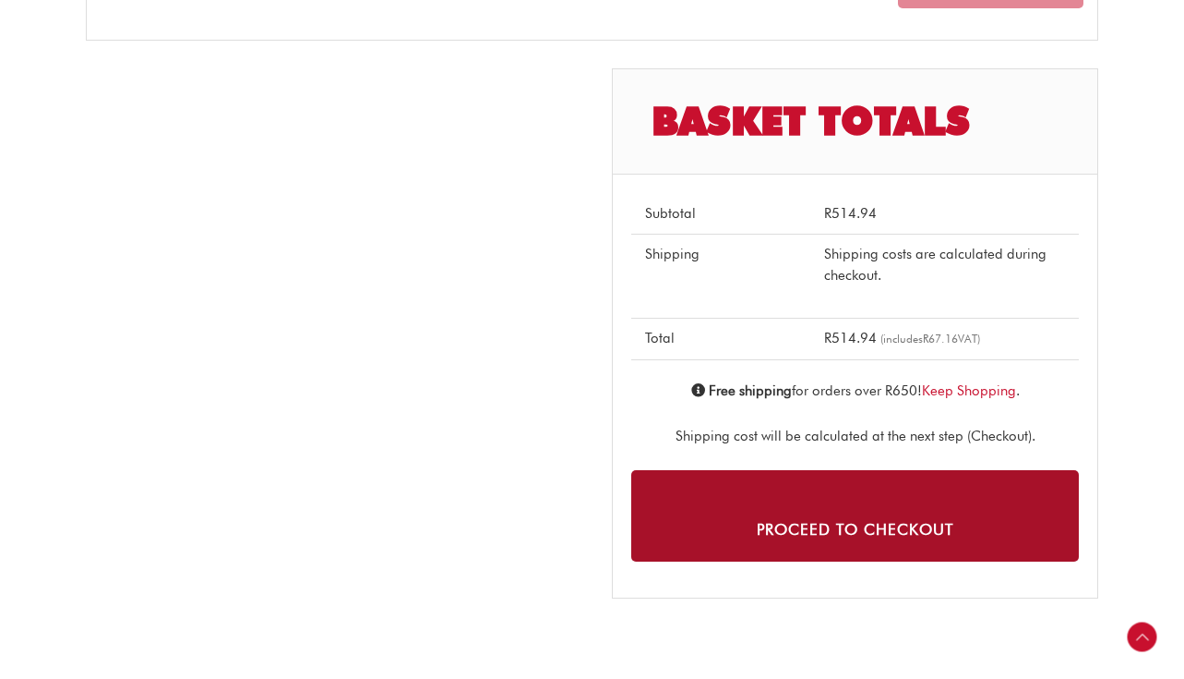
click at [803, 507] on link "Proceed to checkout" at bounding box center [855, 515] width 448 height 91
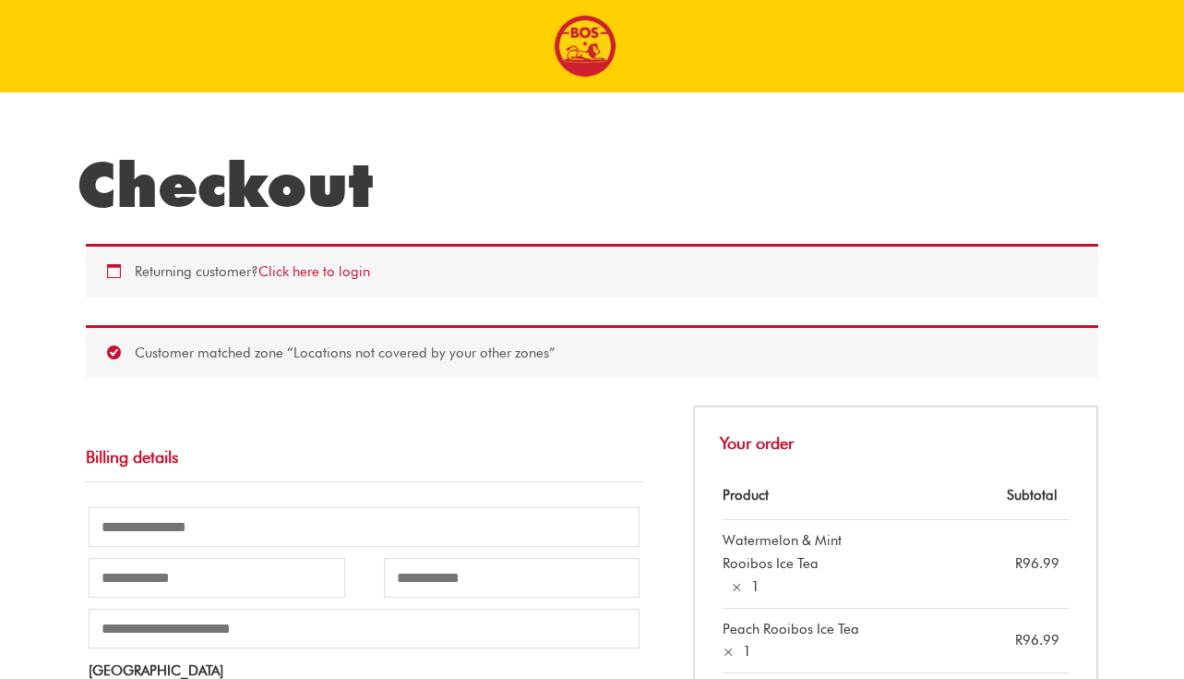
drag, startPoint x: 181, startPoint y: 184, endPoint x: 257, endPoint y: 149, distance: 83.4
click at [186, 181] on h1 "Checkout" at bounding box center [592, 185] width 1031 height 74
click at [582, 42] on img at bounding box center [585, 46] width 63 height 63
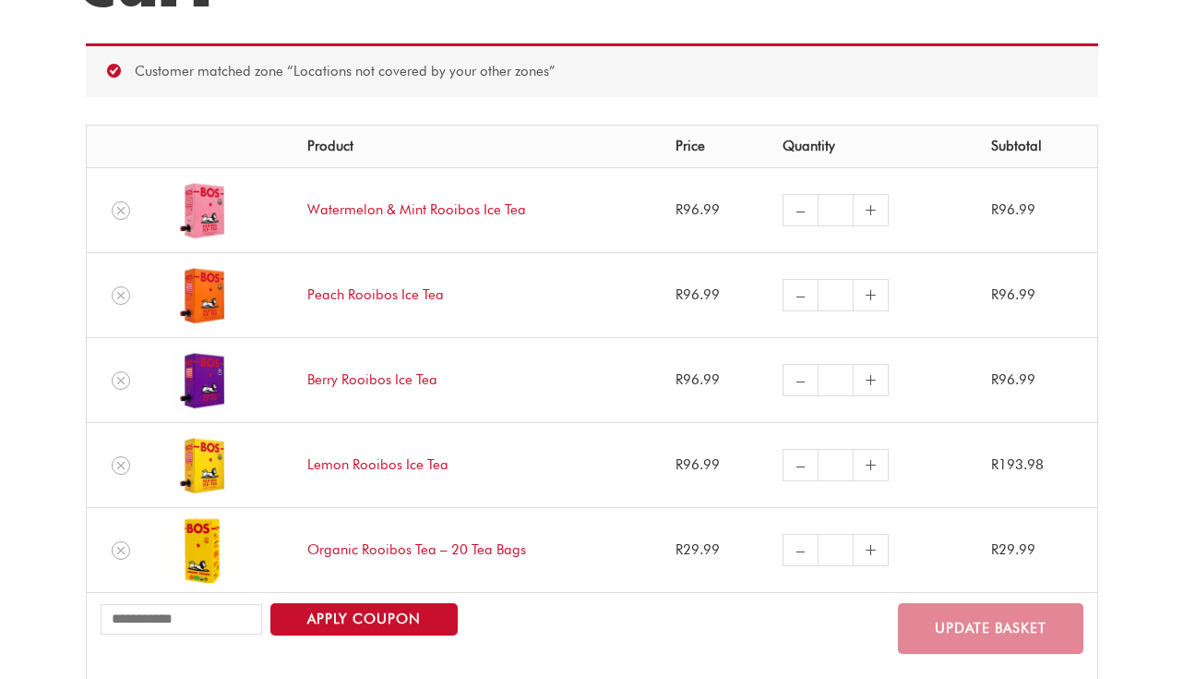
scroll to position [256, 0]
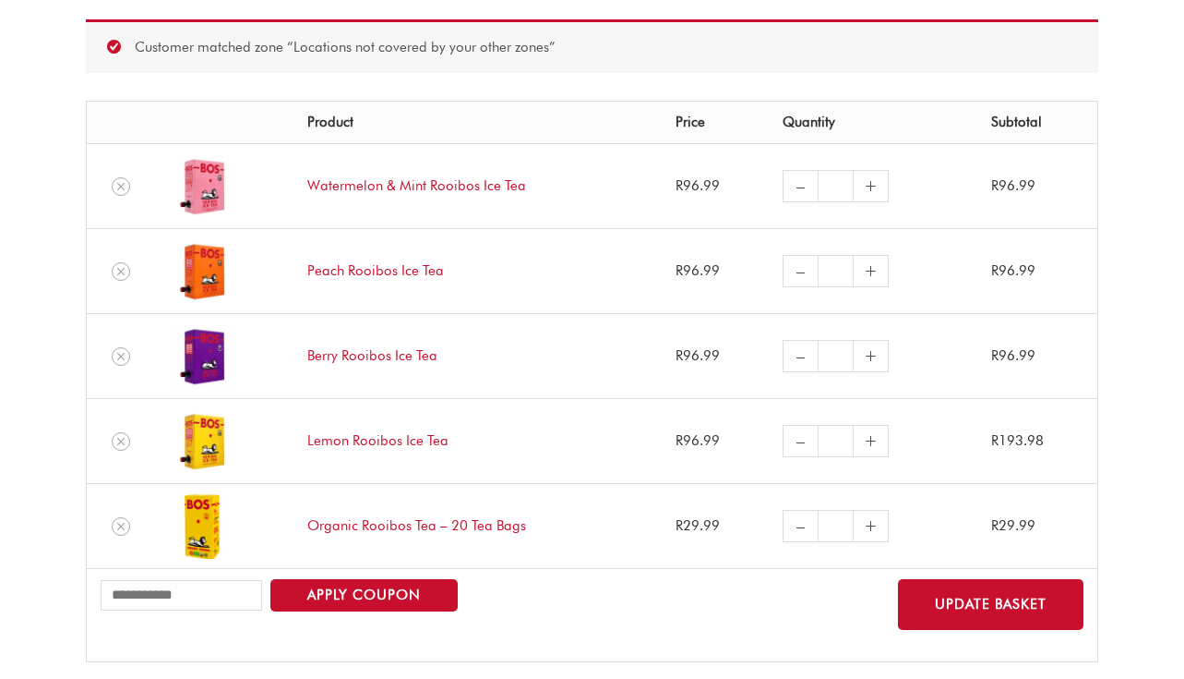
click at [794, 440] on link "–" at bounding box center [800, 441] width 35 height 32
click at [123, 443] on icon "Remove Lemon Rooibos Ice Tea from cart" at bounding box center [120, 441] width 7 height 7
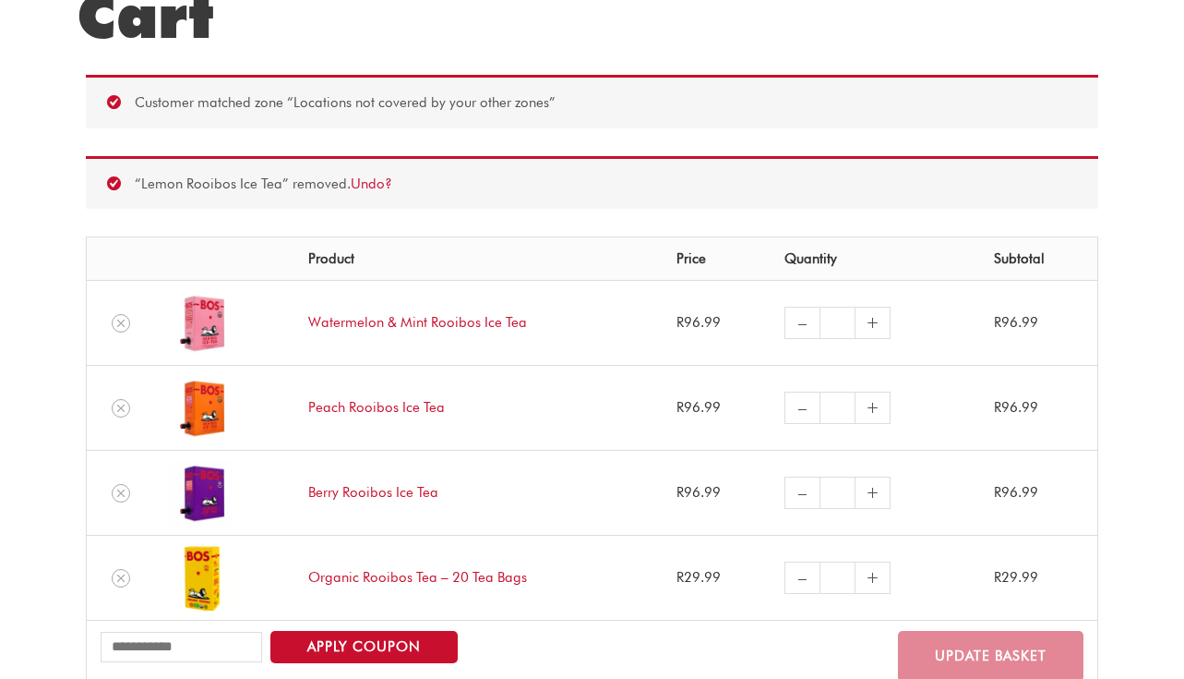
scroll to position [183, 0]
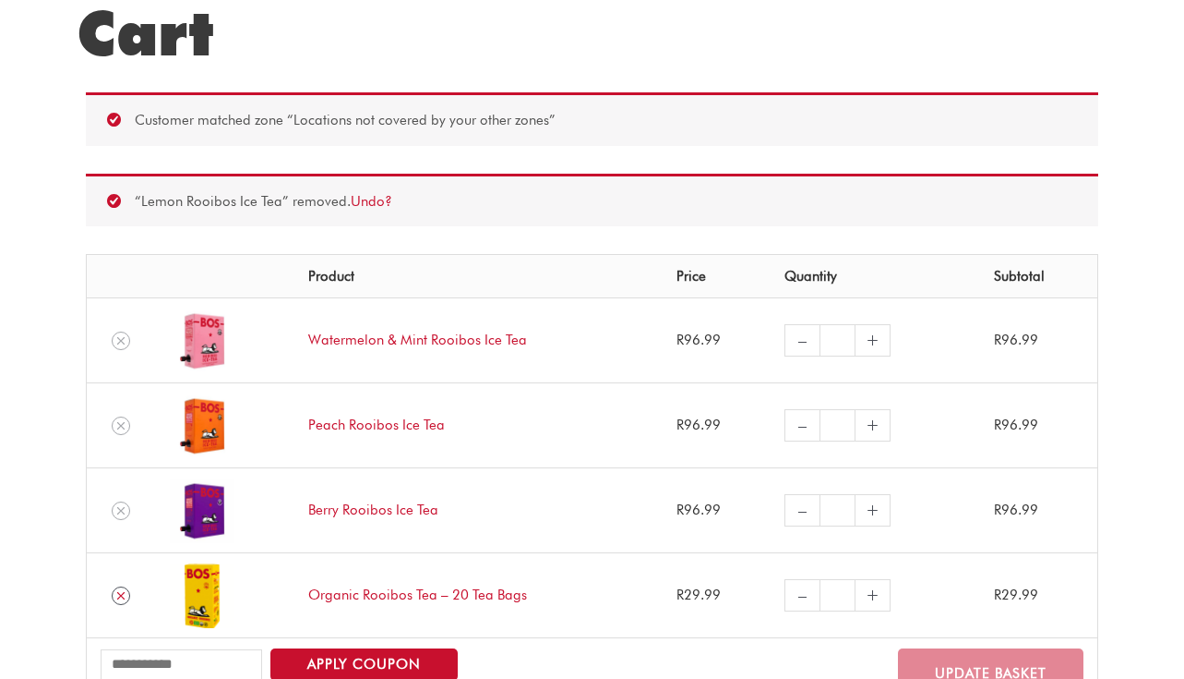
click at [117, 598] on icon "Remove Organic Rooibos Tea - 20 Tea Bags from cart" at bounding box center [120, 595] width 13 height 13
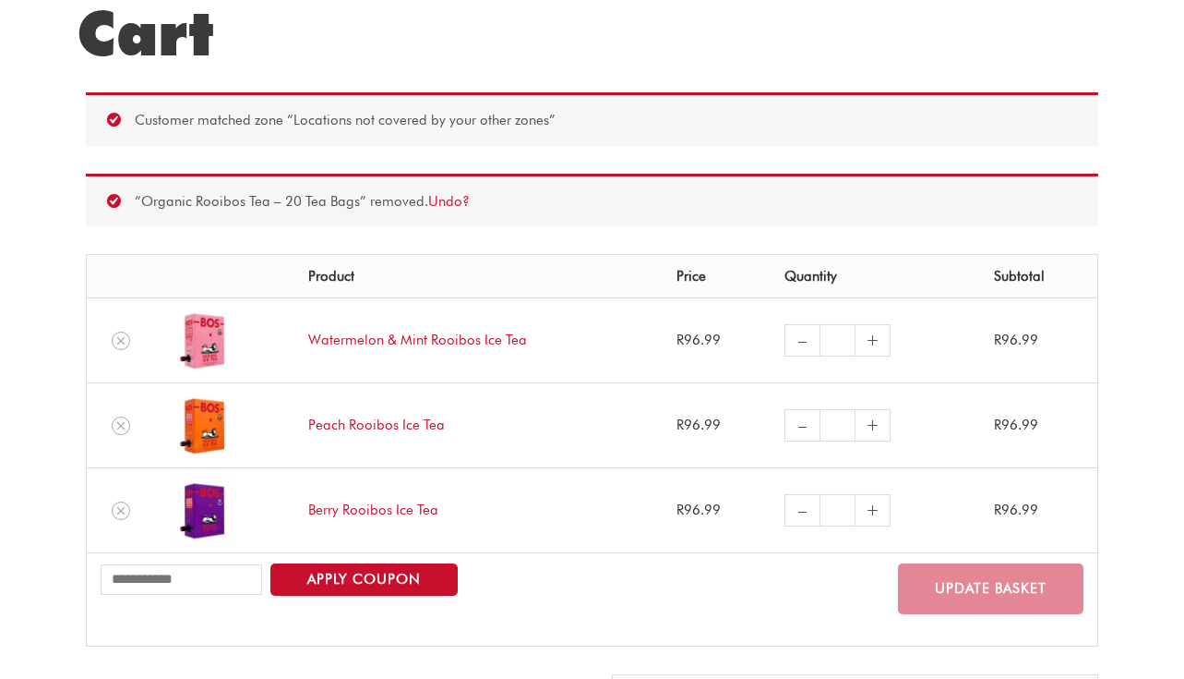
click at [155, 47] on h1 "Cart" at bounding box center [592, 33] width 1031 height 74
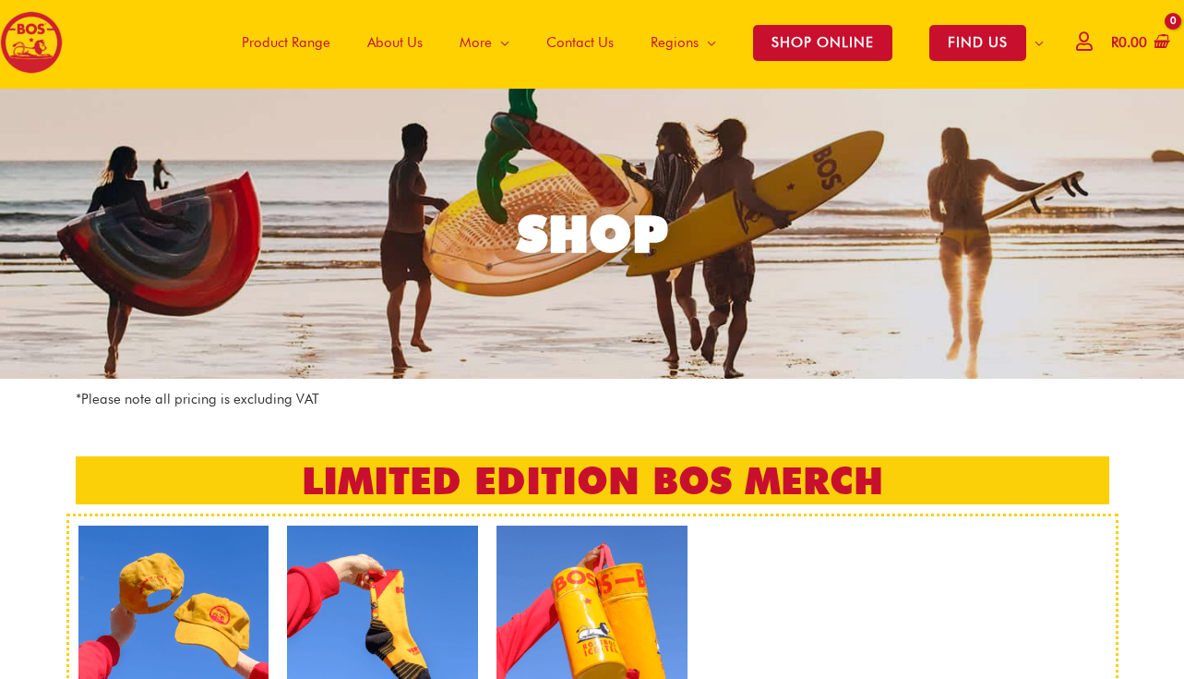
scroll to position [37, 0]
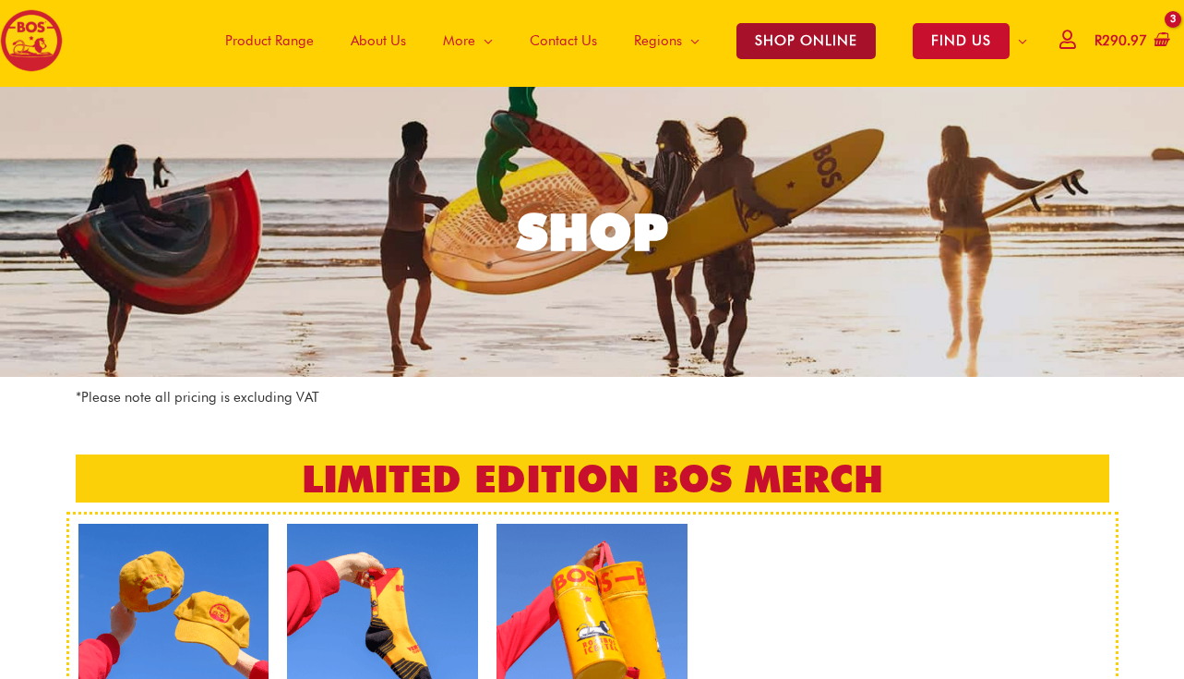
click at [832, 46] on span "SHOP ONLINE" at bounding box center [806, 41] width 139 height 36
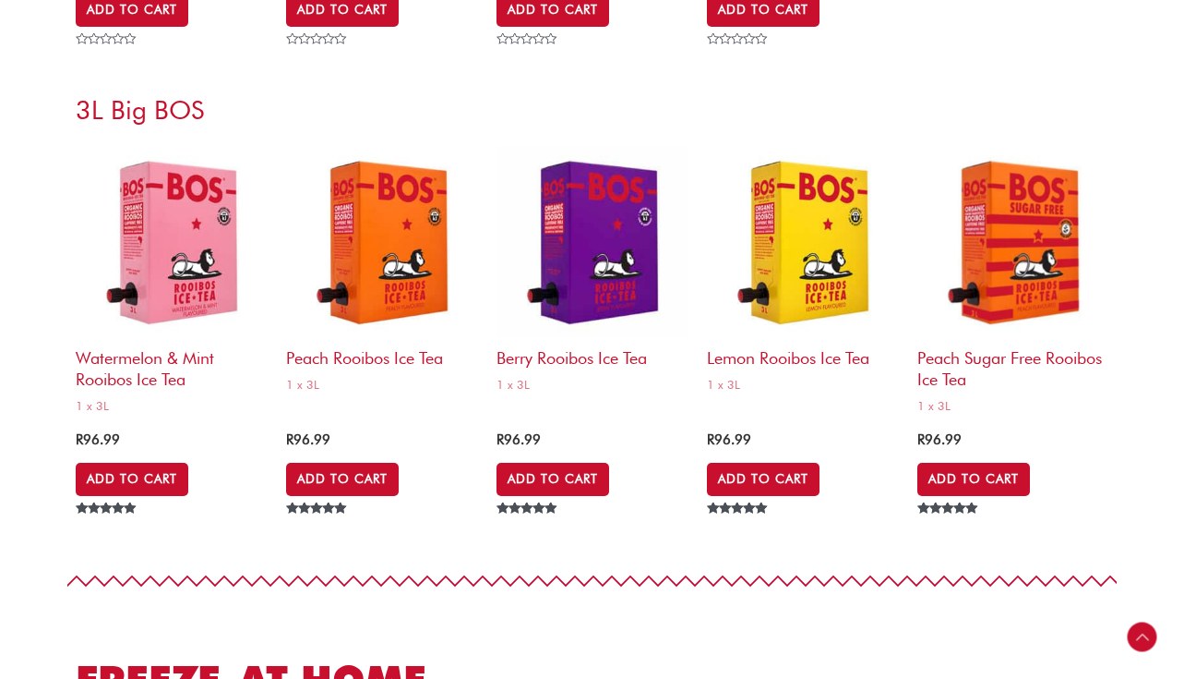
scroll to position [7667, 0]
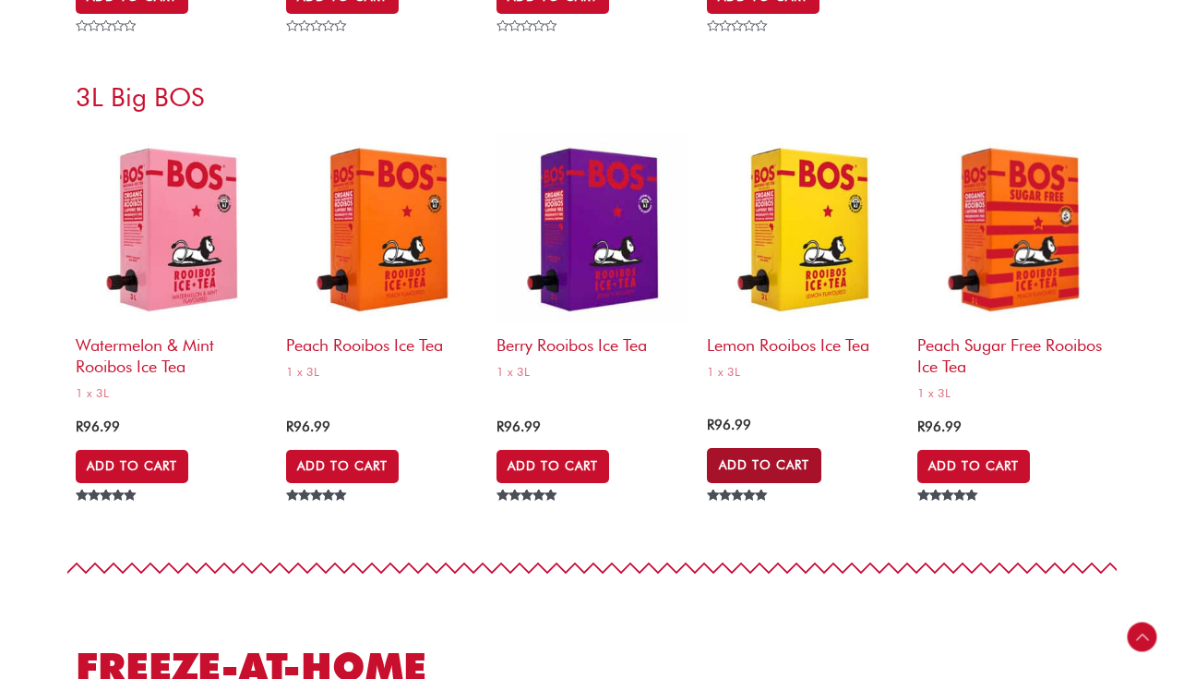
click at [739, 473] on link "Add to Cart" at bounding box center [764, 465] width 114 height 35
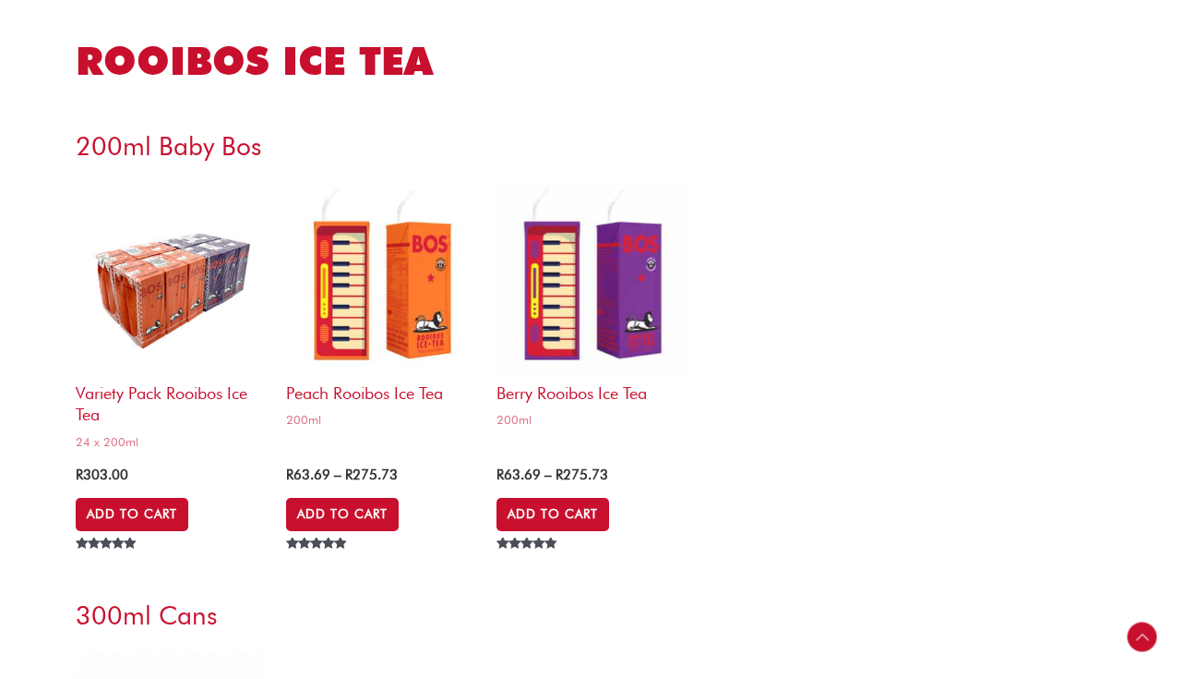
scroll to position [0, 0]
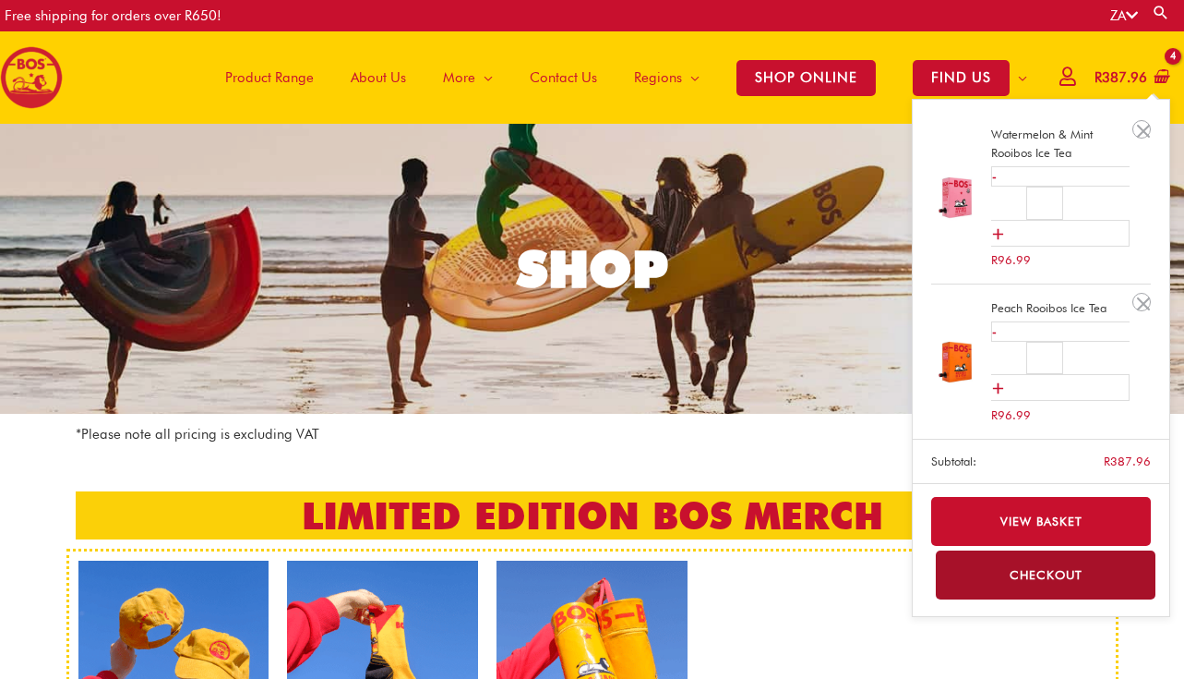
click at [1100, 84] on bdi "R 387.96" at bounding box center [1121, 77] width 53 height 17
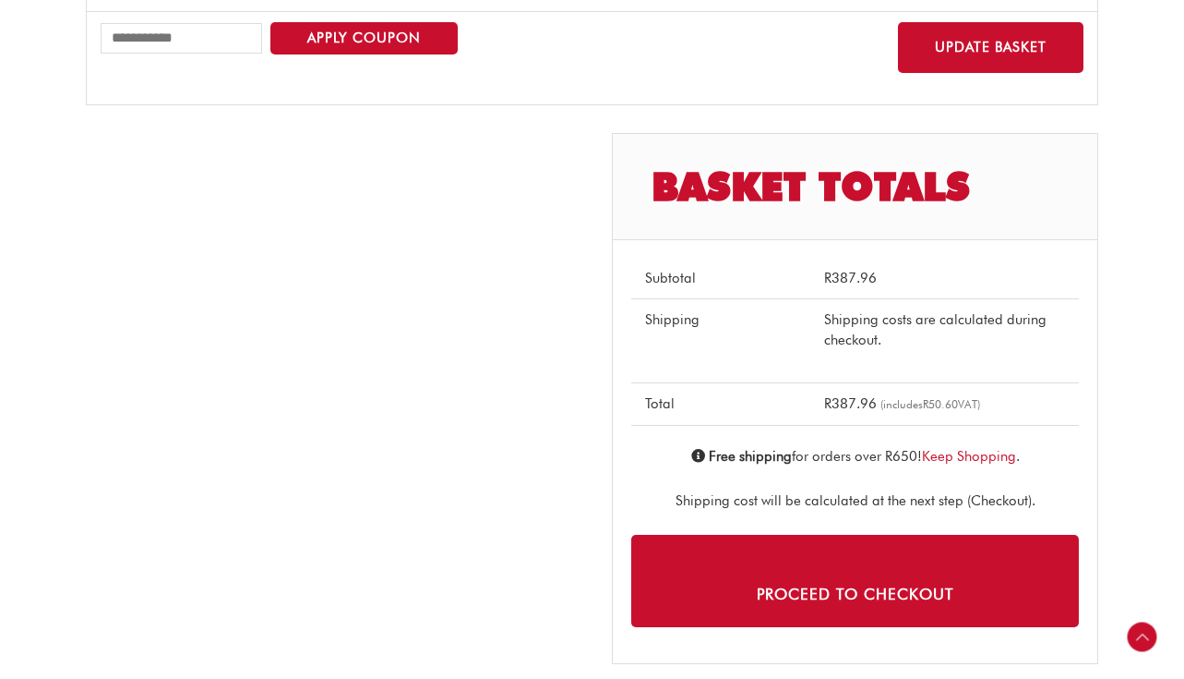
scroll to position [800, 0]
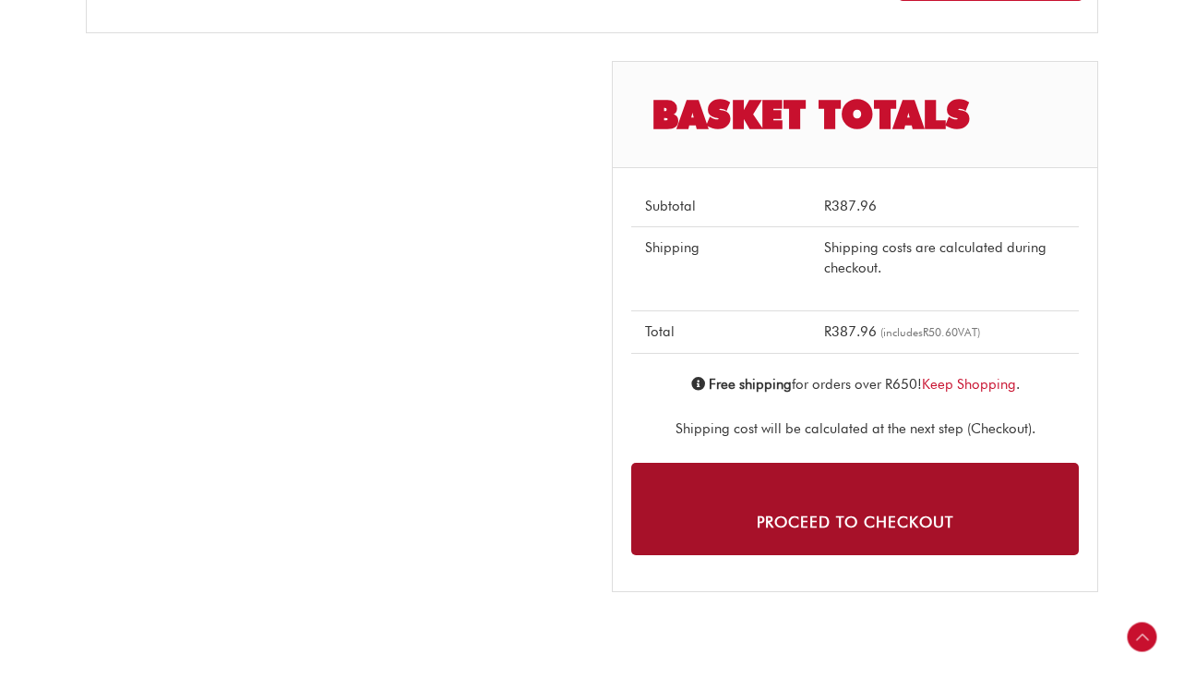
click at [863, 522] on link "Proceed to checkout" at bounding box center [855, 508] width 448 height 91
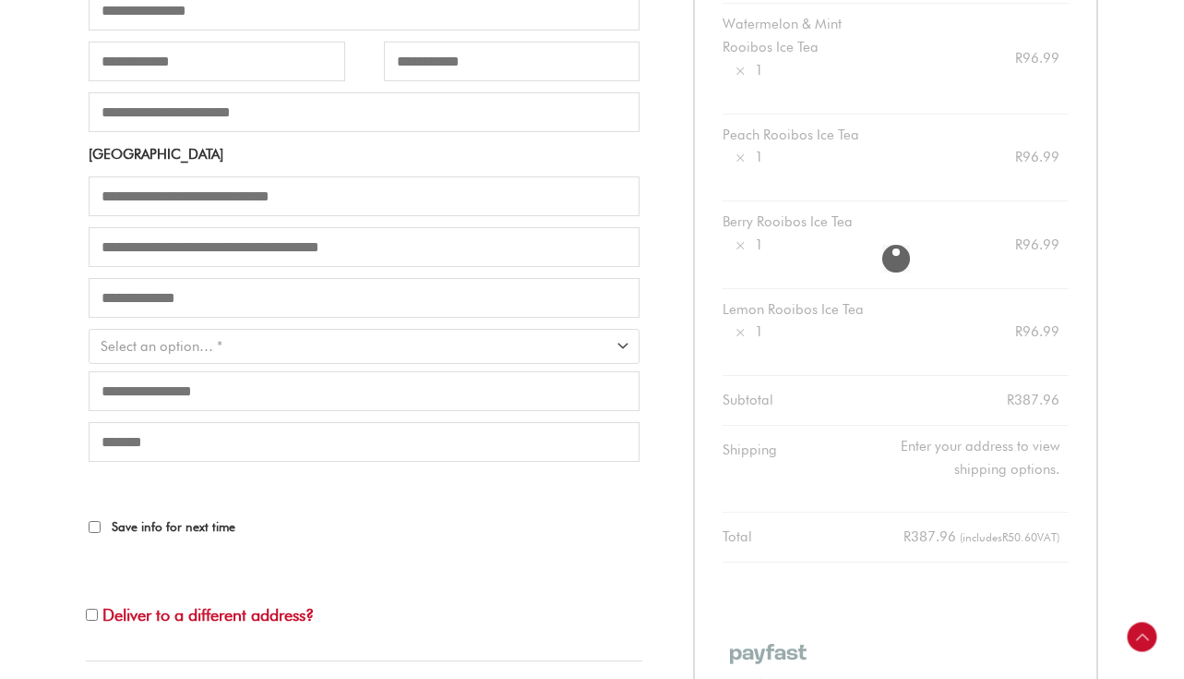
scroll to position [517, 0]
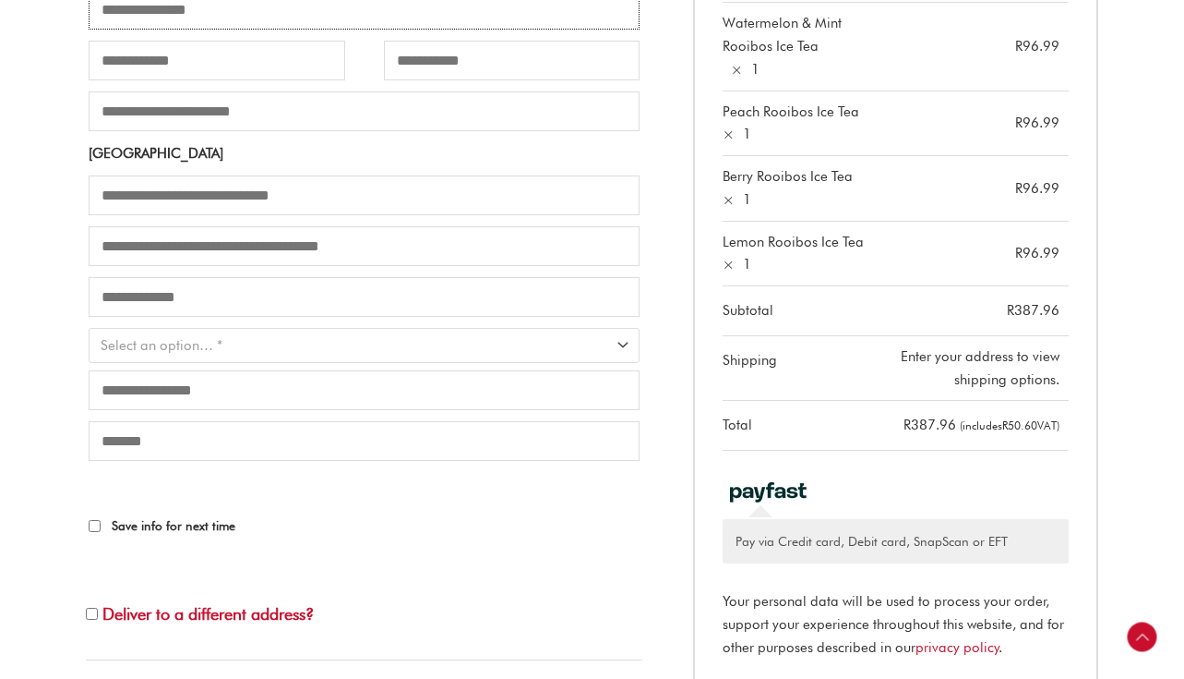
click at [213, 18] on input "Email address *" at bounding box center [364, 10] width 551 height 40
type input "**********"
type input "*******"
type input "****"
type input "**********"
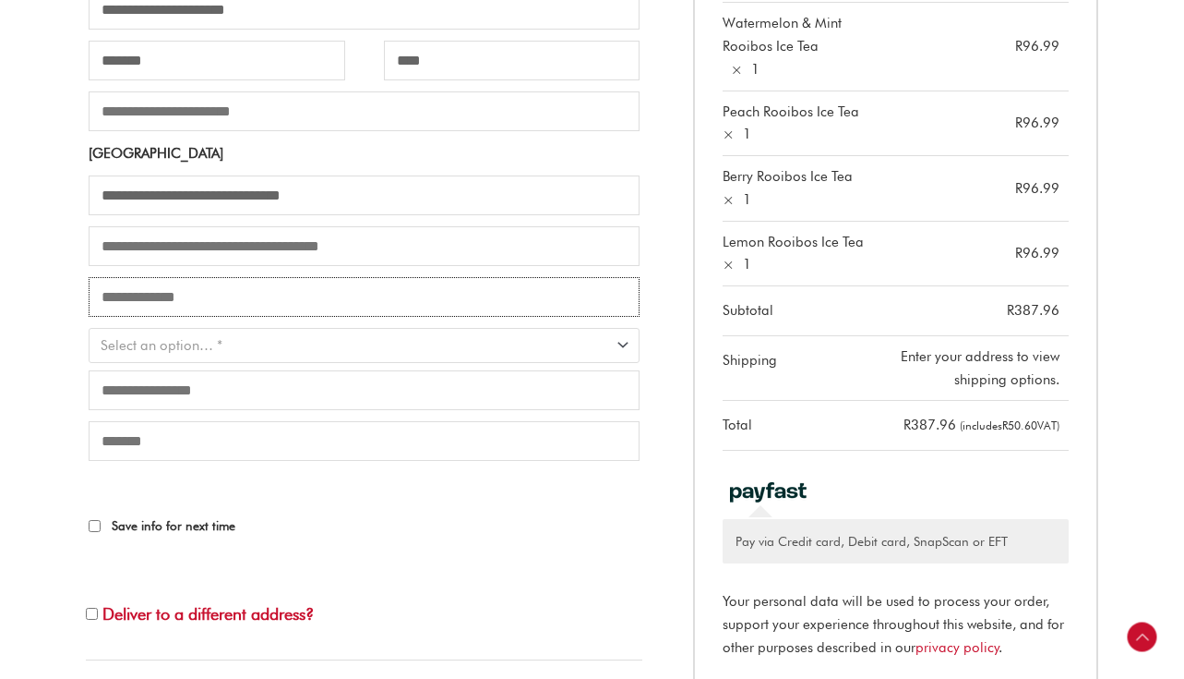
type input "*****"
type input "****"
type input "**********"
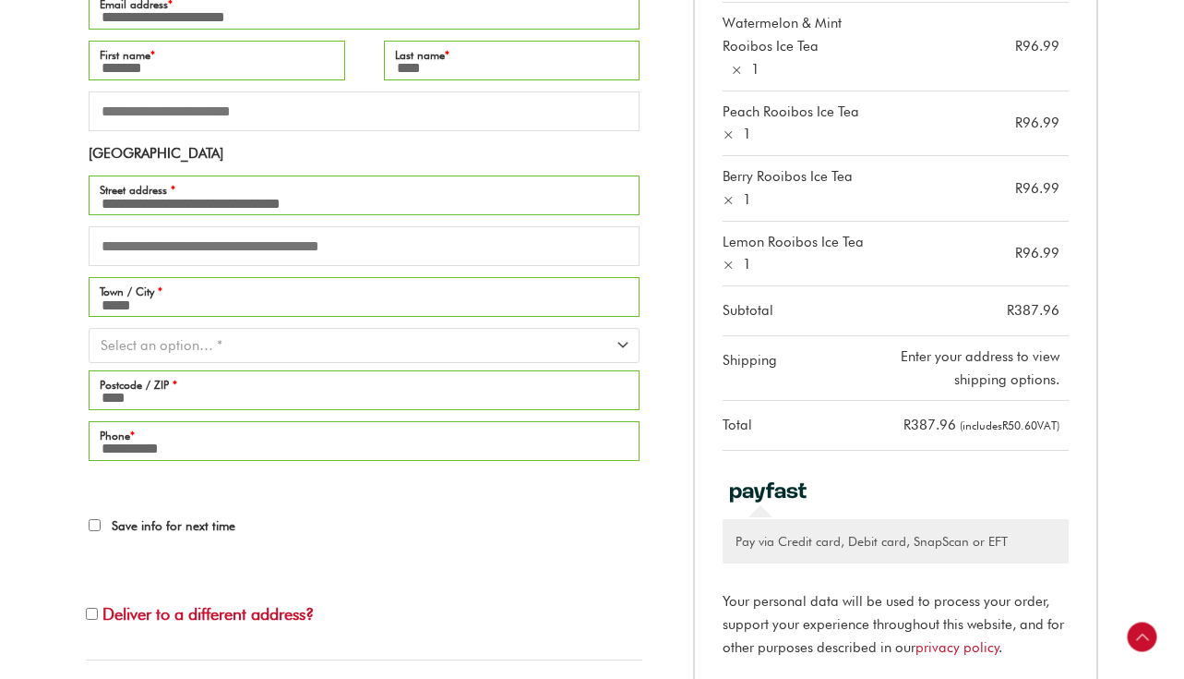
click at [69, 165] on div "**********" at bounding box center [592, 278] width 1068 height 1407
click at [258, 355] on span "Select an option… *" at bounding box center [356, 345] width 511 height 18
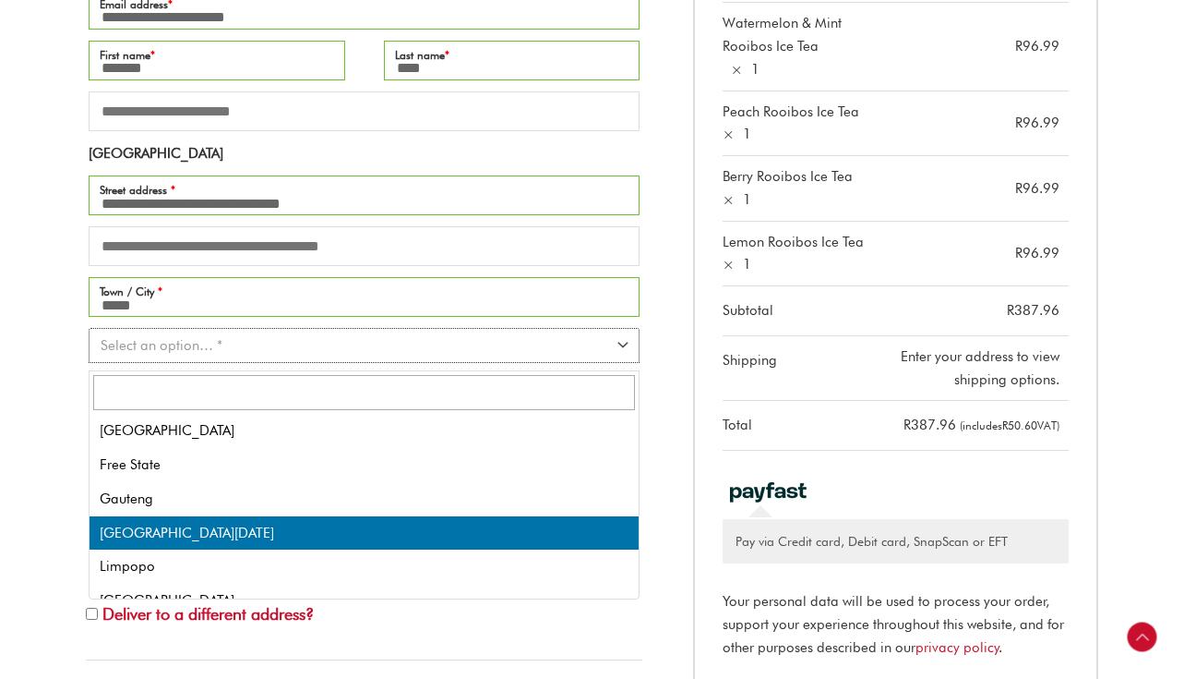
select select "***"
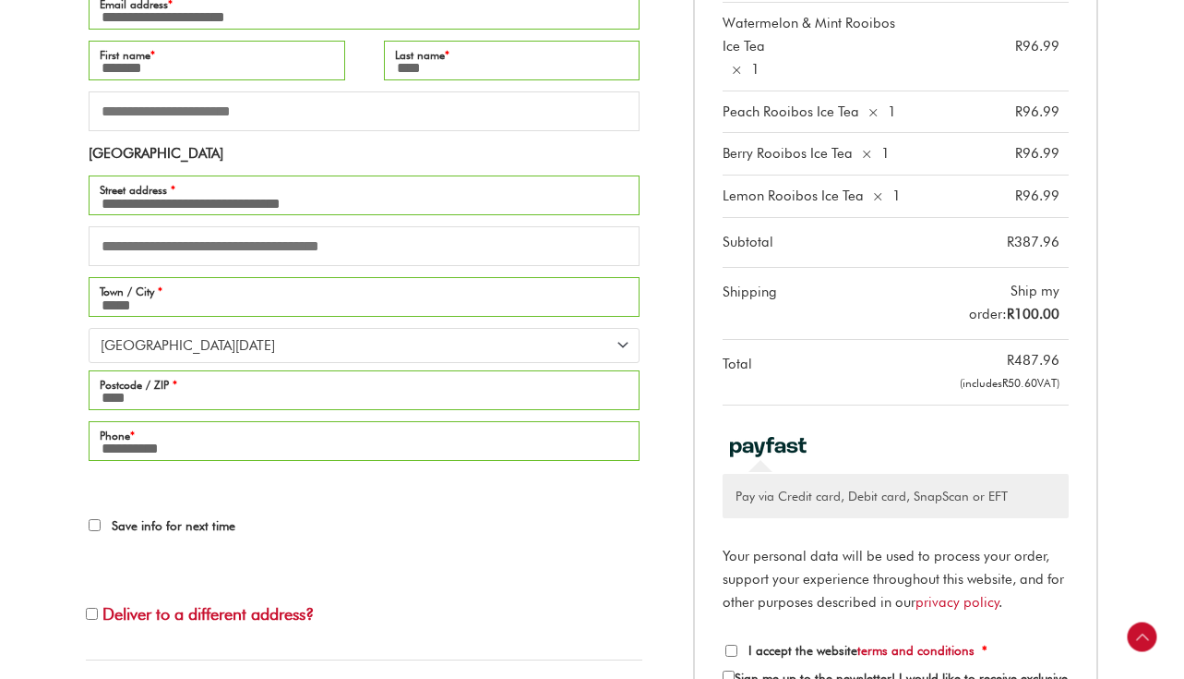
click at [783, 554] on p "Your personal data will be used to process your order, support your experience …" at bounding box center [896, 579] width 346 height 68
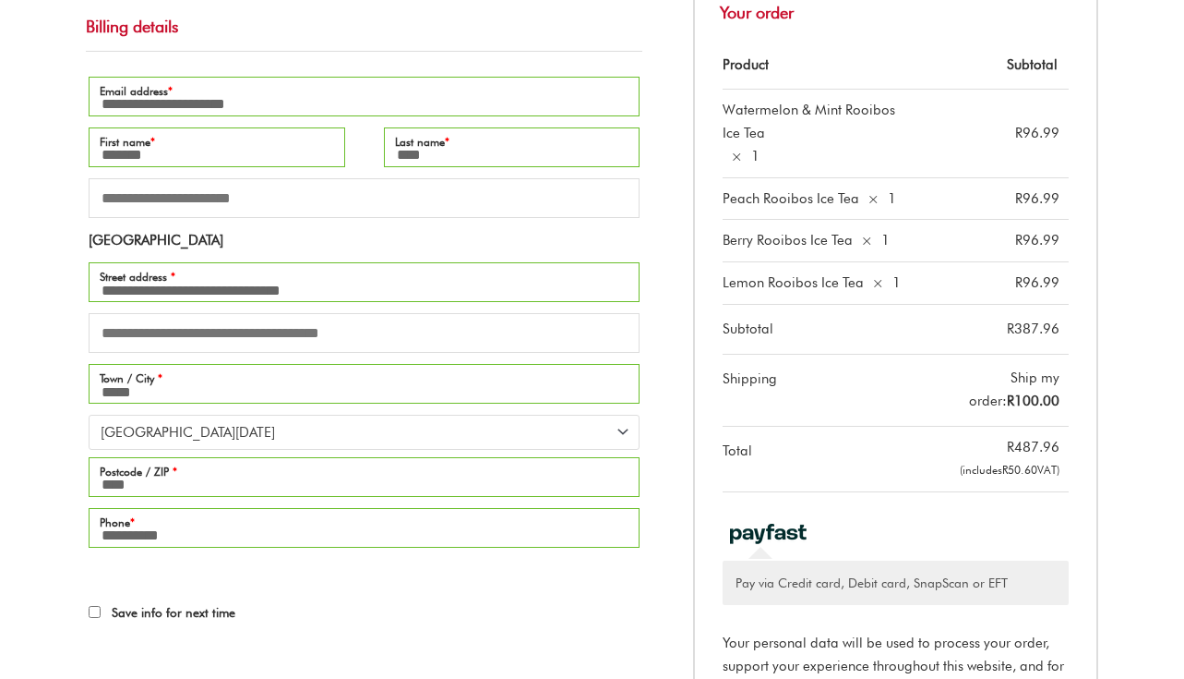
scroll to position [0, 0]
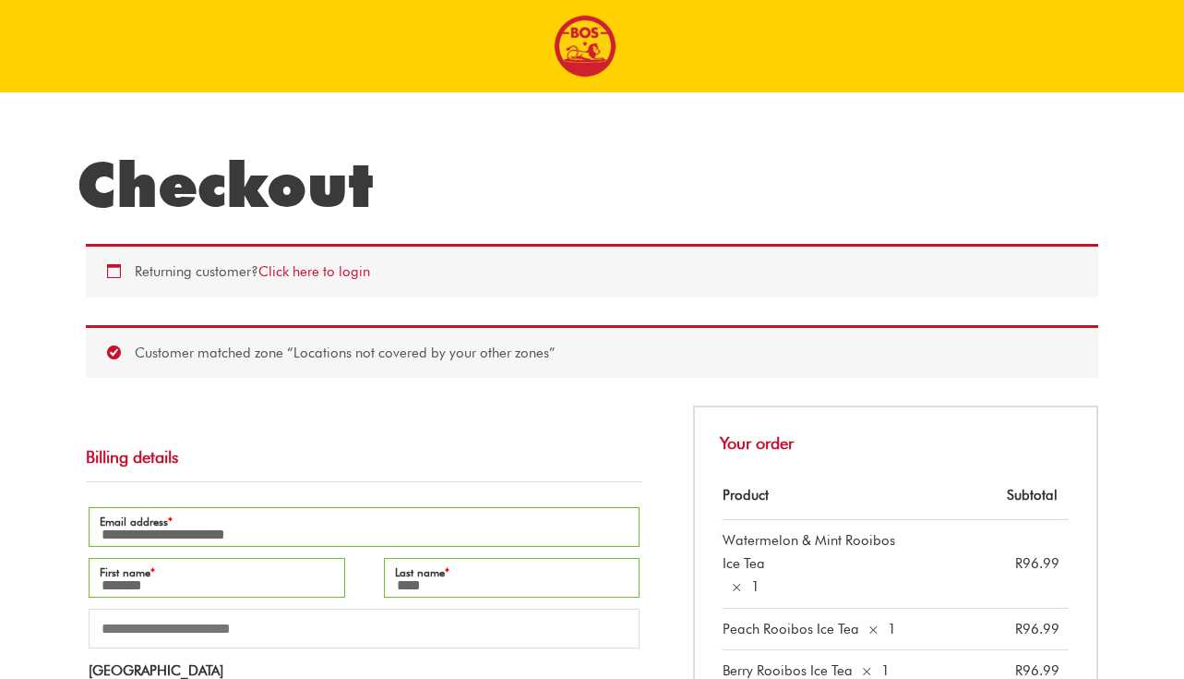
click at [224, 190] on h1 "Checkout" at bounding box center [592, 185] width 1031 height 74
click at [573, 50] on img at bounding box center [585, 46] width 63 height 63
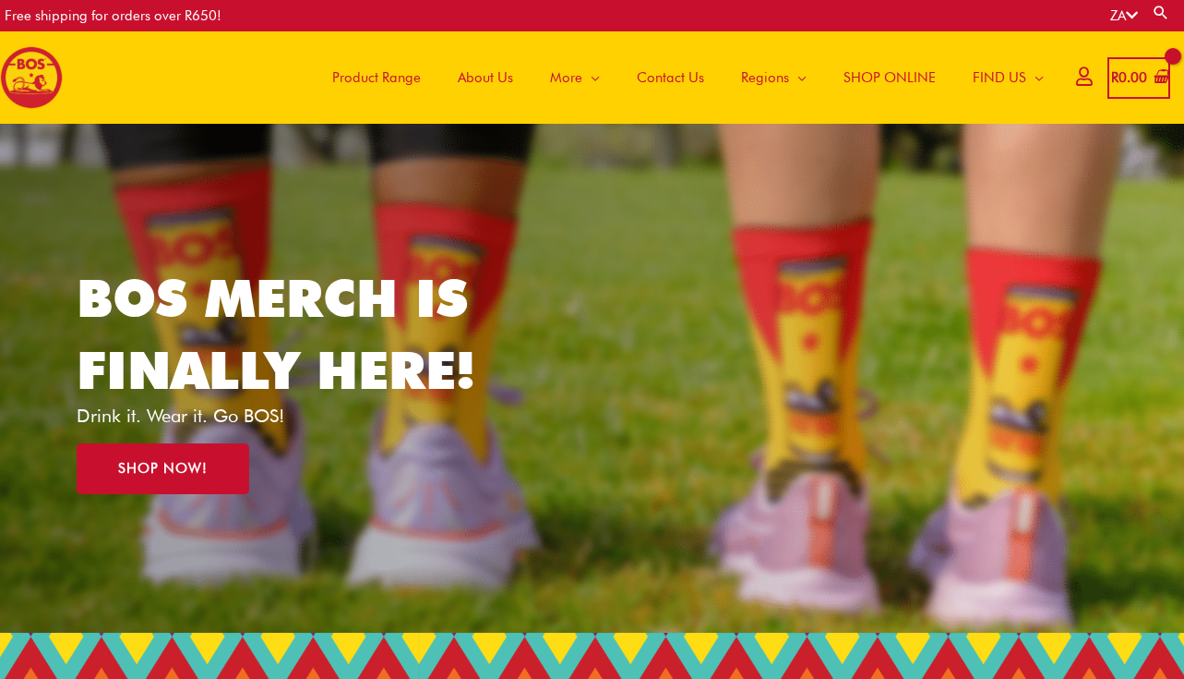
scroll to position [37, 0]
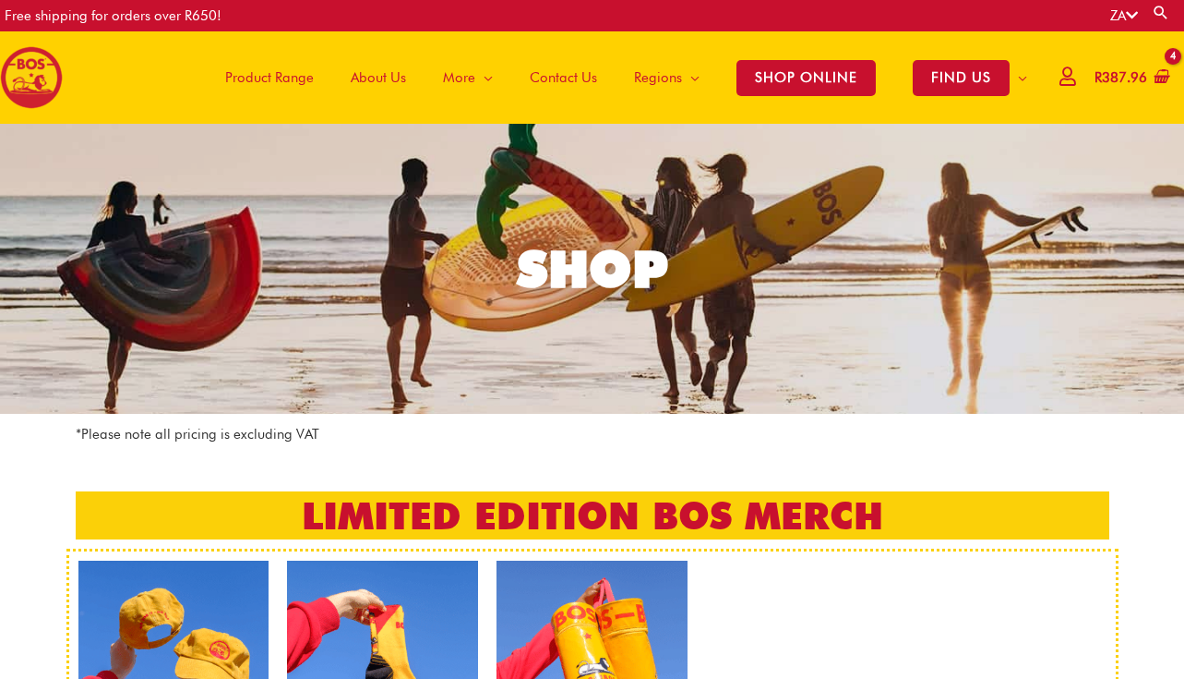
click at [829, 429] on p "*Please note all pricing is excluding VAT" at bounding box center [593, 434] width 1034 height 23
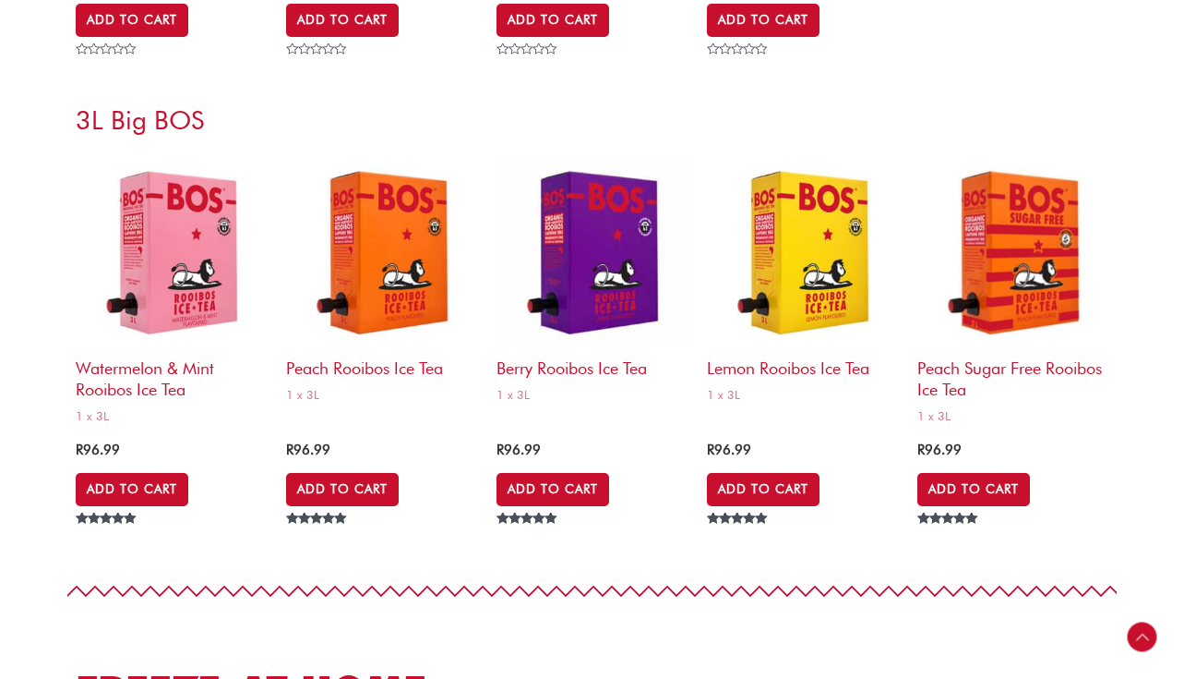
scroll to position [7683, 0]
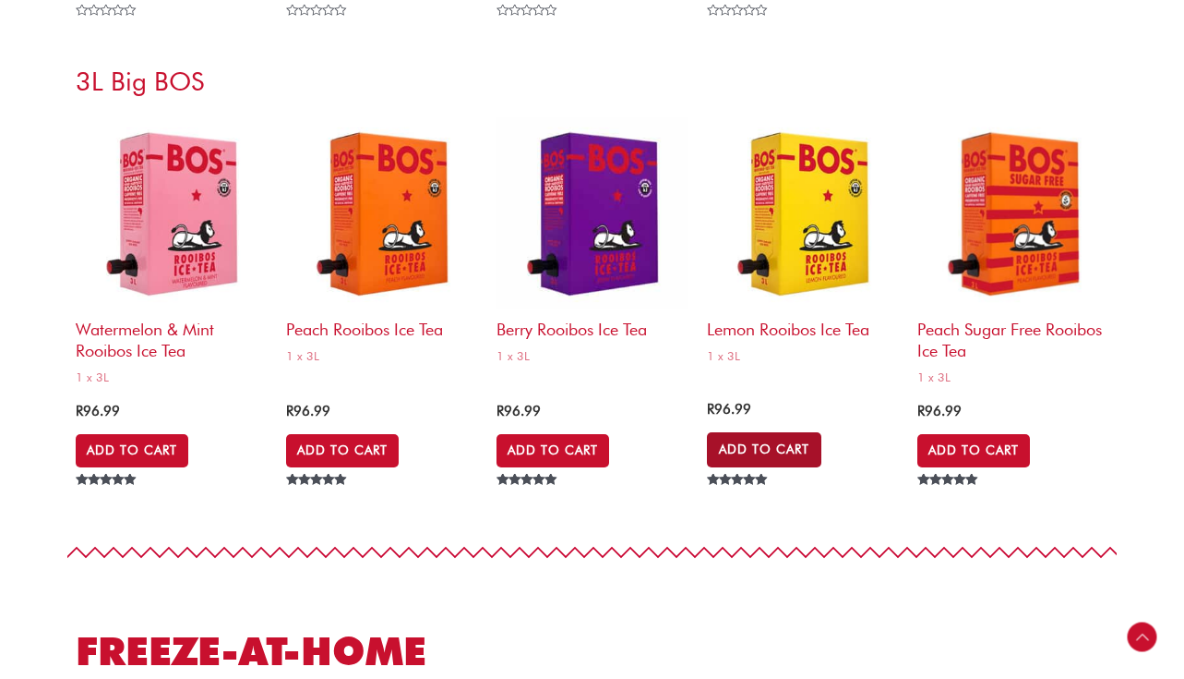
click at [767, 439] on link "Add to Cart" at bounding box center [764, 449] width 114 height 35
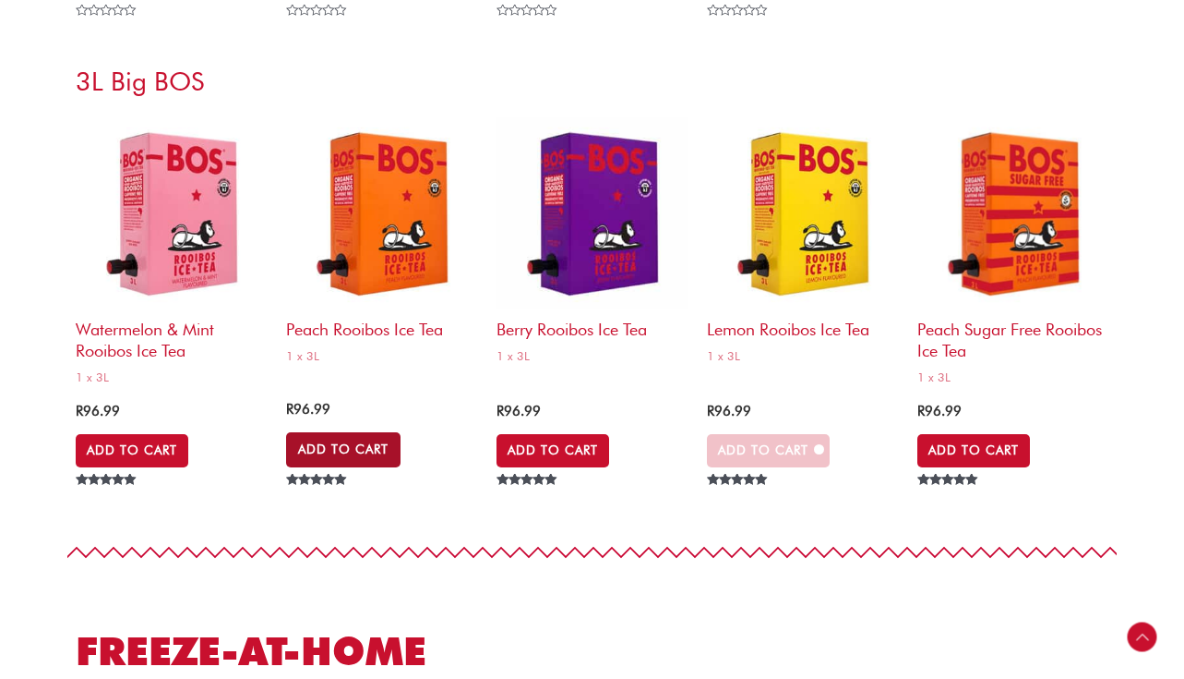
click at [346, 456] on link "Add to Cart" at bounding box center [343, 449] width 114 height 35
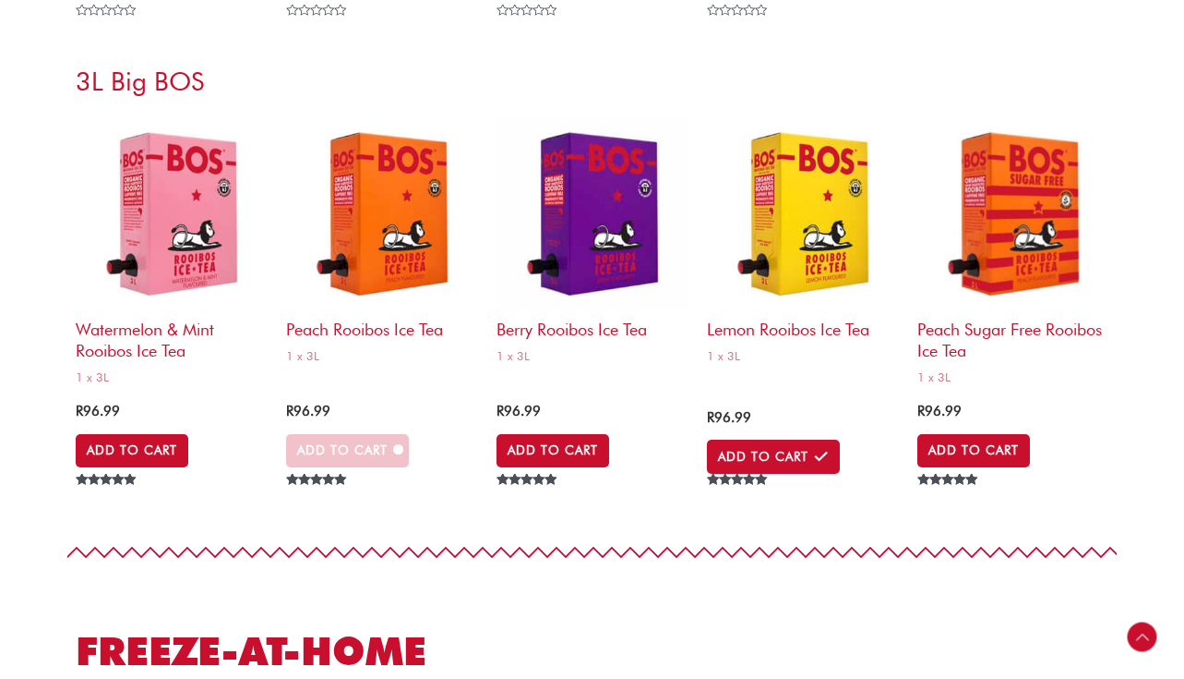
click at [1136, 473] on section "Watermelon & Mint Rooibos Ice Tea 1 x 3L R 96.99 Add to Cart Rated 5.00 out of …" at bounding box center [592, 304] width 1184 height 392
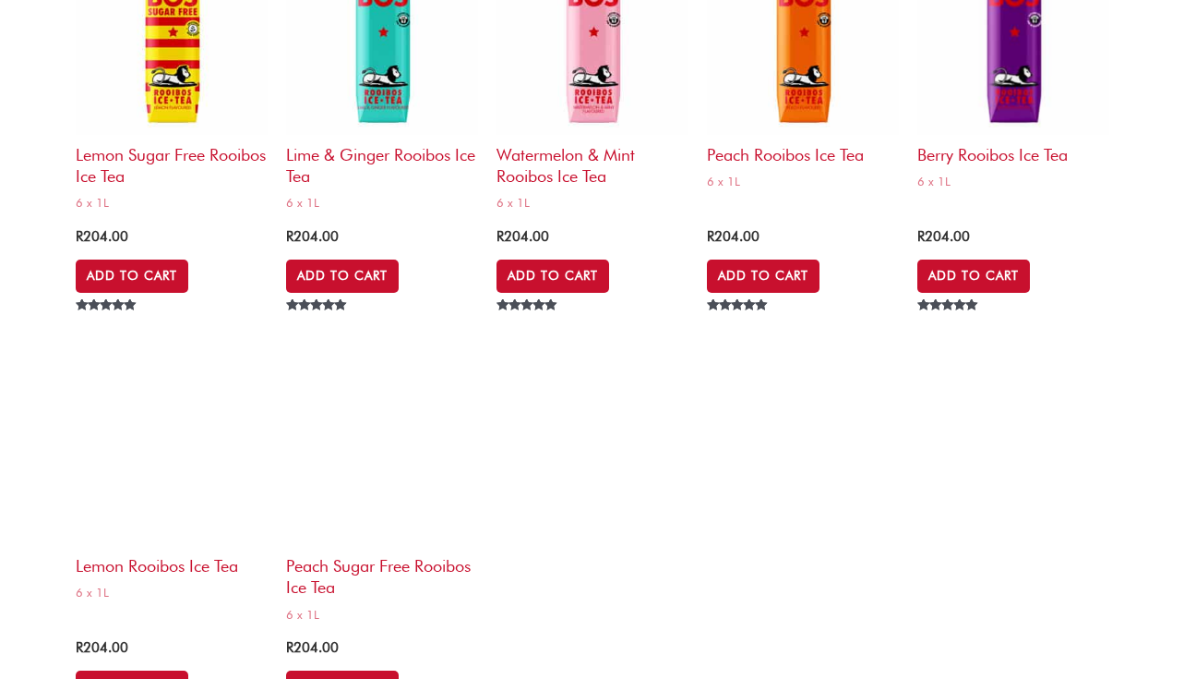
scroll to position [0, 0]
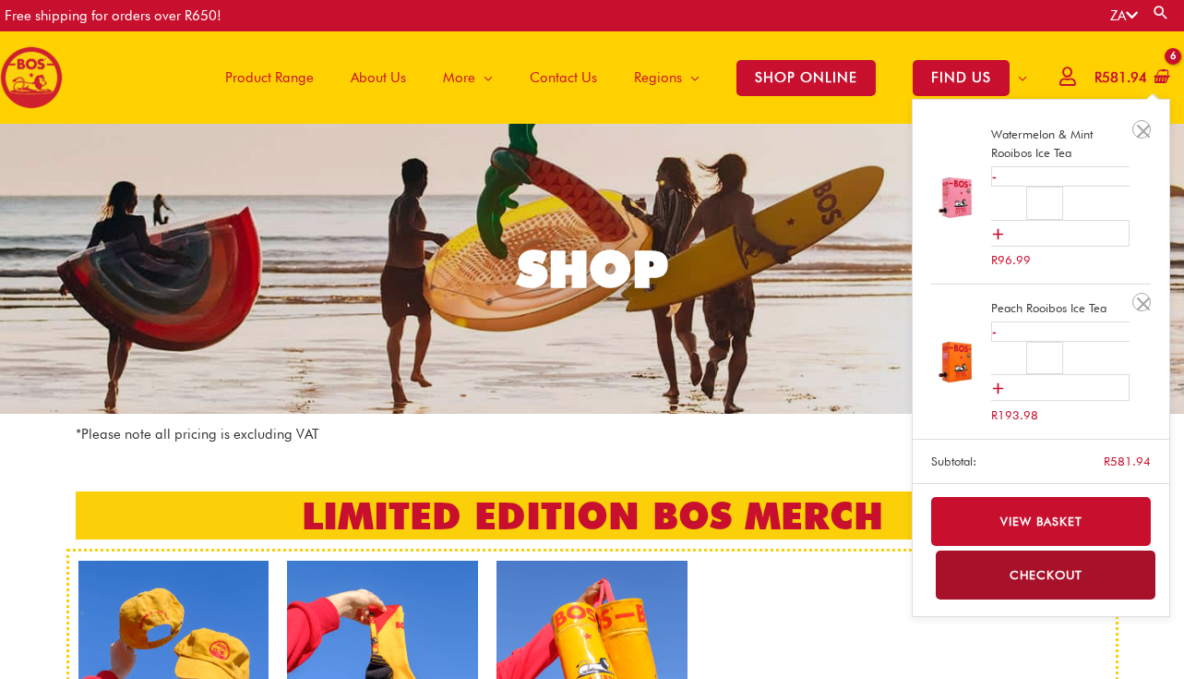
click at [1120, 76] on bdi "R 581.94" at bounding box center [1121, 77] width 53 height 17
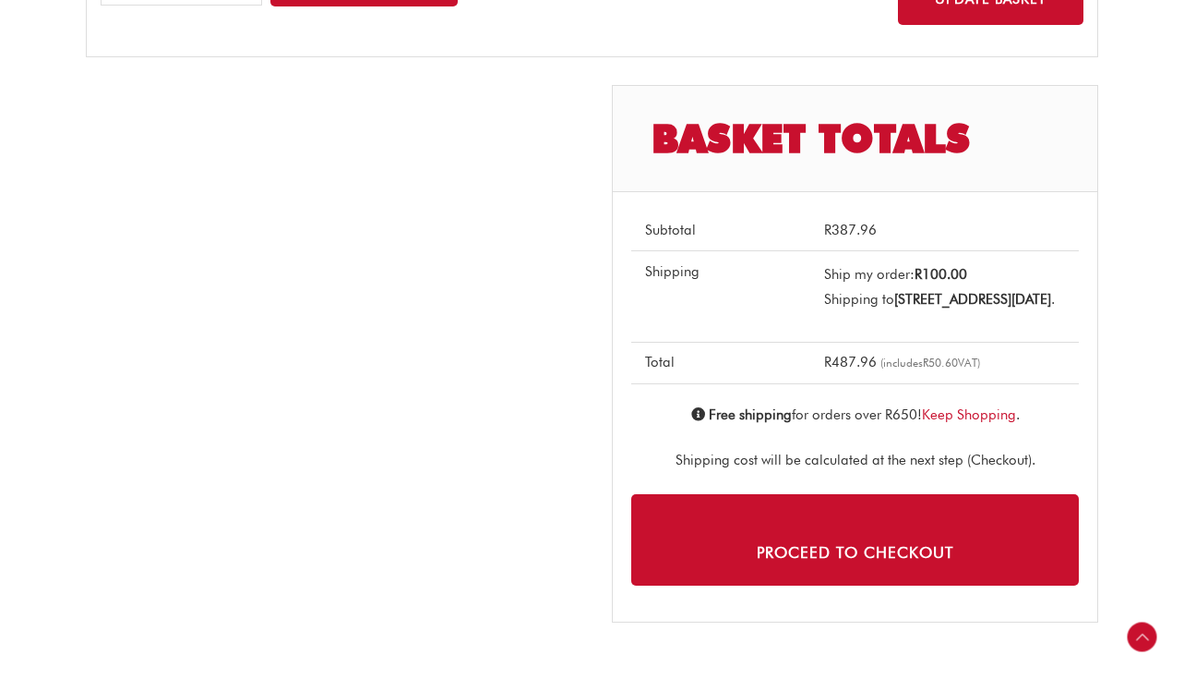
scroll to position [812, 0]
